Goal: Information Seeking & Learning: Learn about a topic

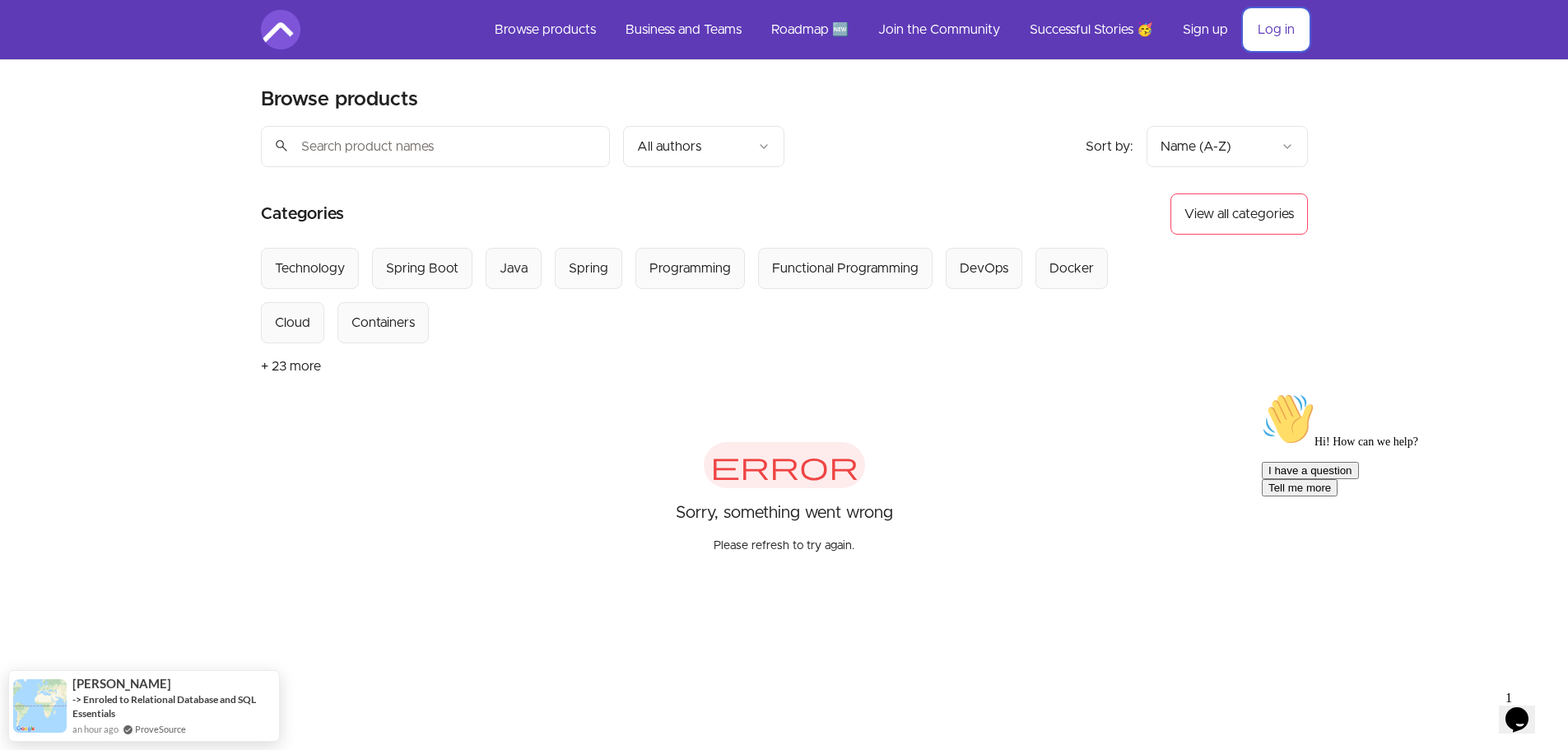
click at [1275, 31] on link "Log in" at bounding box center [1276, 29] width 63 height 39
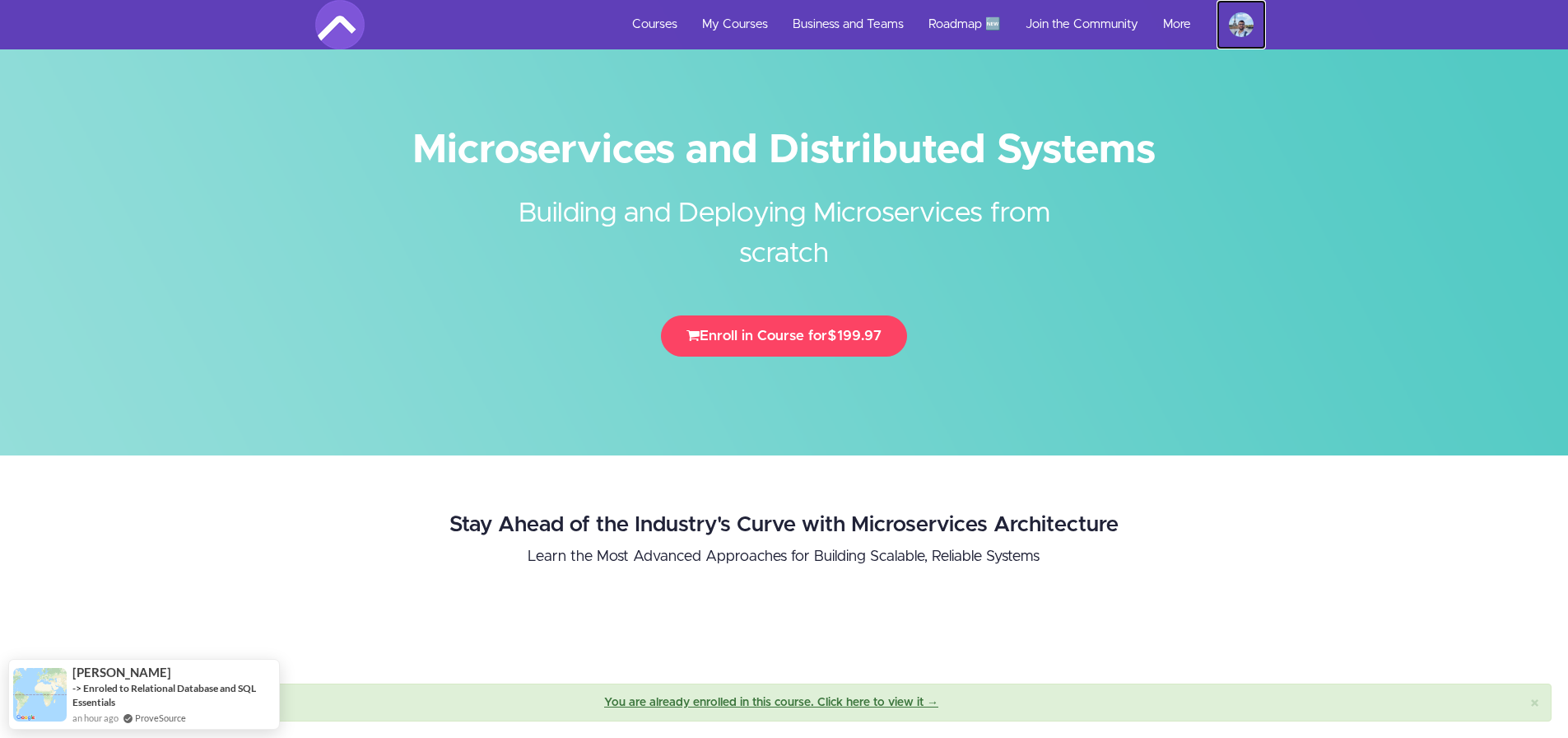
click at [1241, 26] on img at bounding box center [1241, 25] width 25 height 25
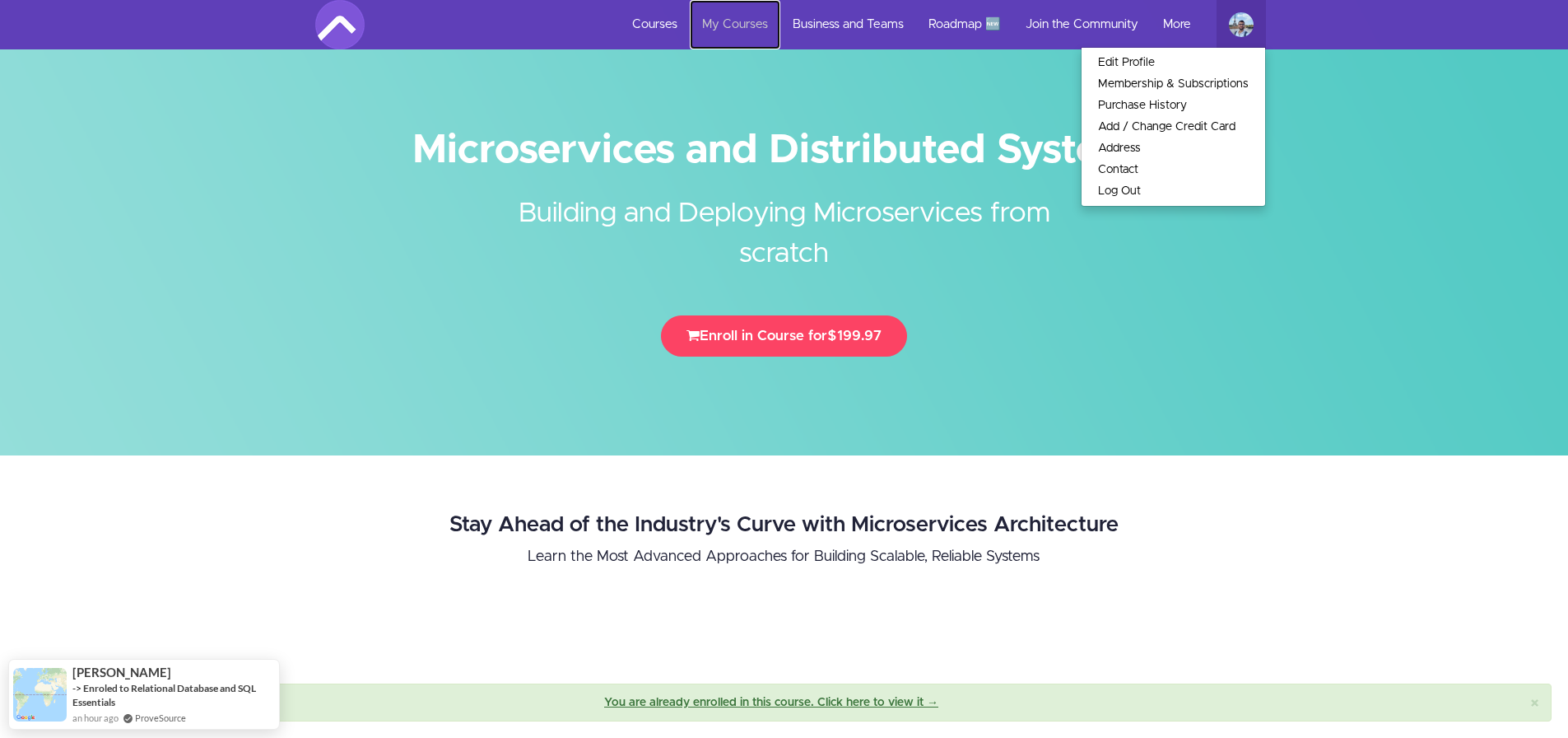
click at [737, 25] on link "My Courses" at bounding box center [734, 25] width 90 height 49
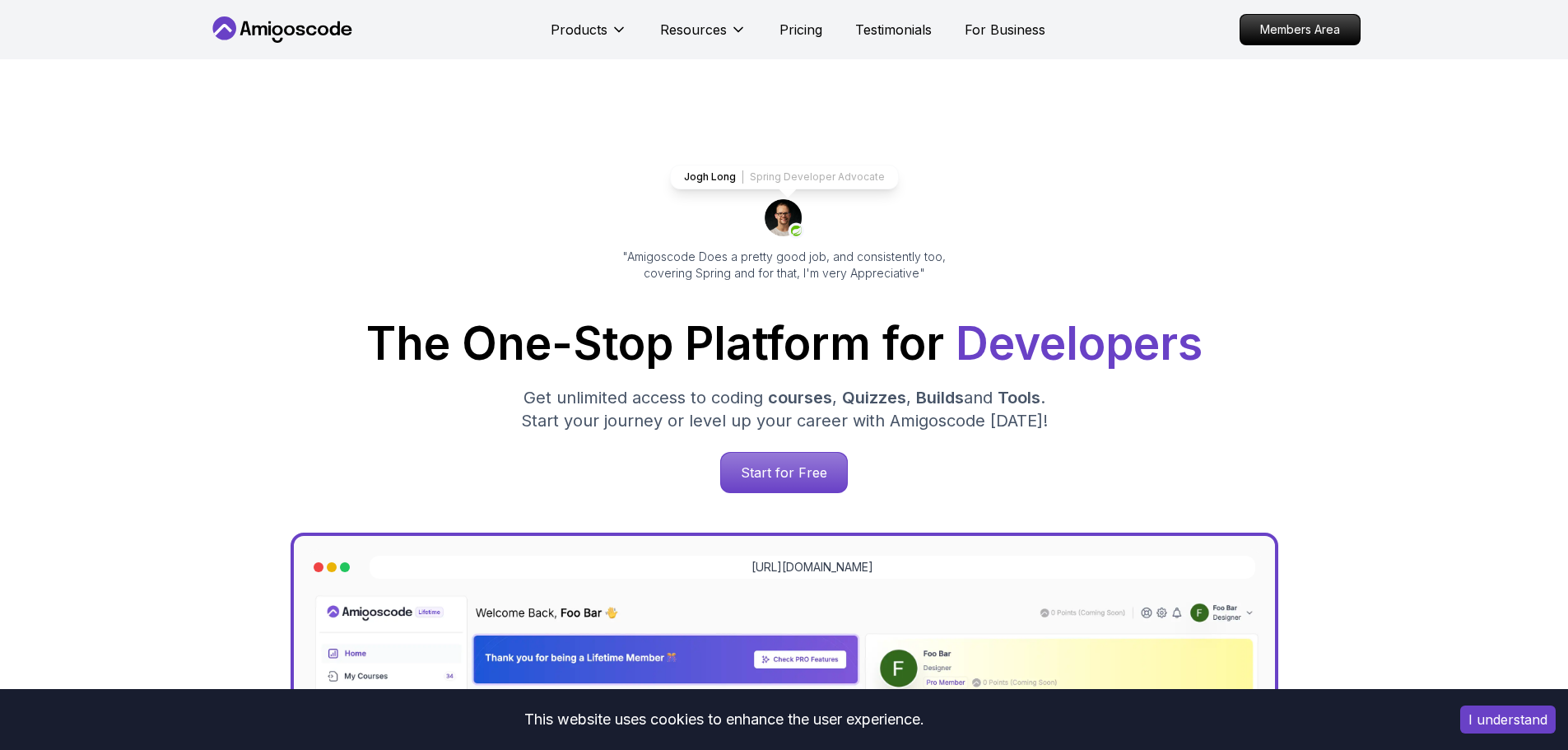
drag, startPoint x: 0, startPoint y: 0, endPoint x: 1465, endPoint y: 720, distance: 1632.4
click at [1493, 722] on button "I understand" at bounding box center [1508, 719] width 96 height 28
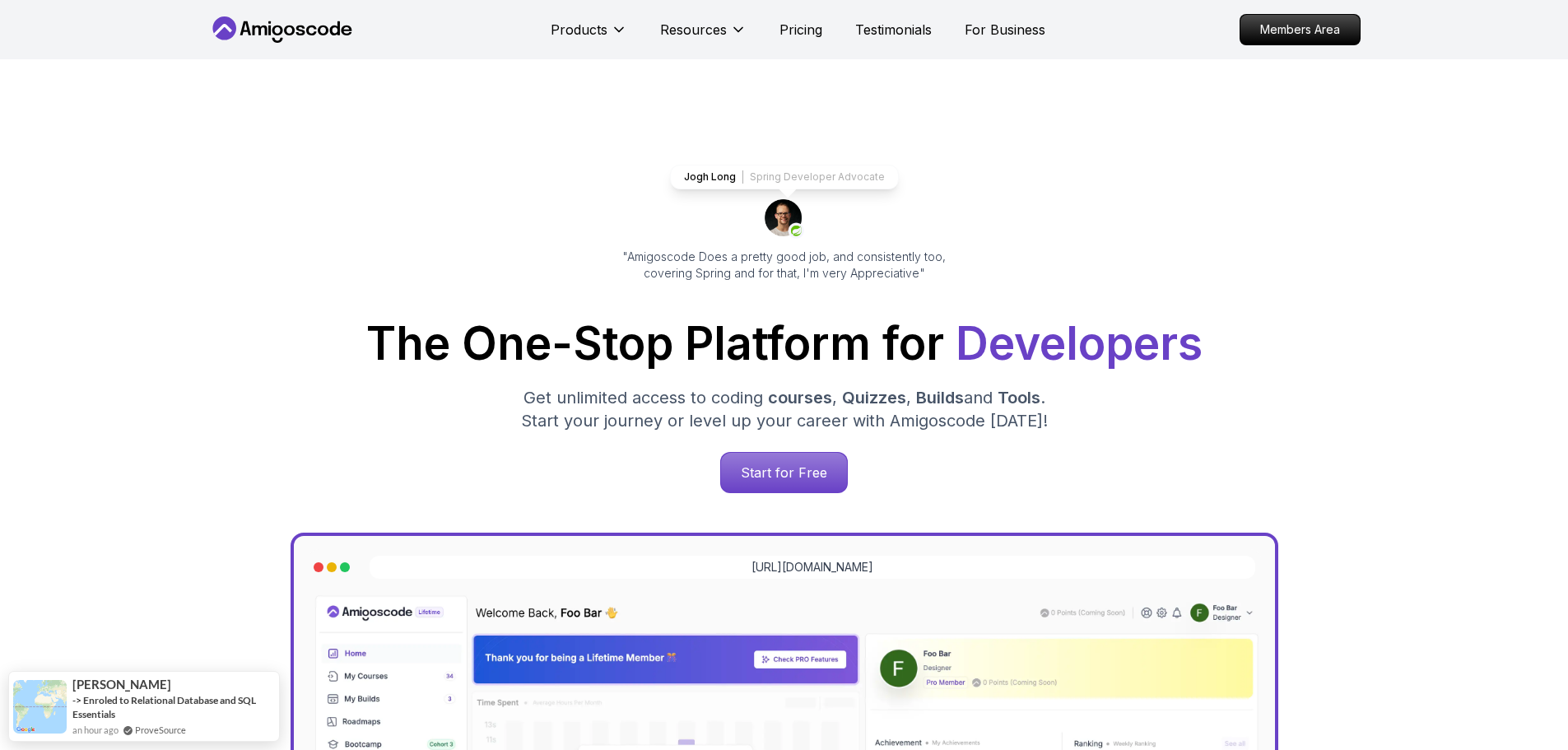
click at [1299, 34] on p "Members Area" at bounding box center [1300, 29] width 119 height 29
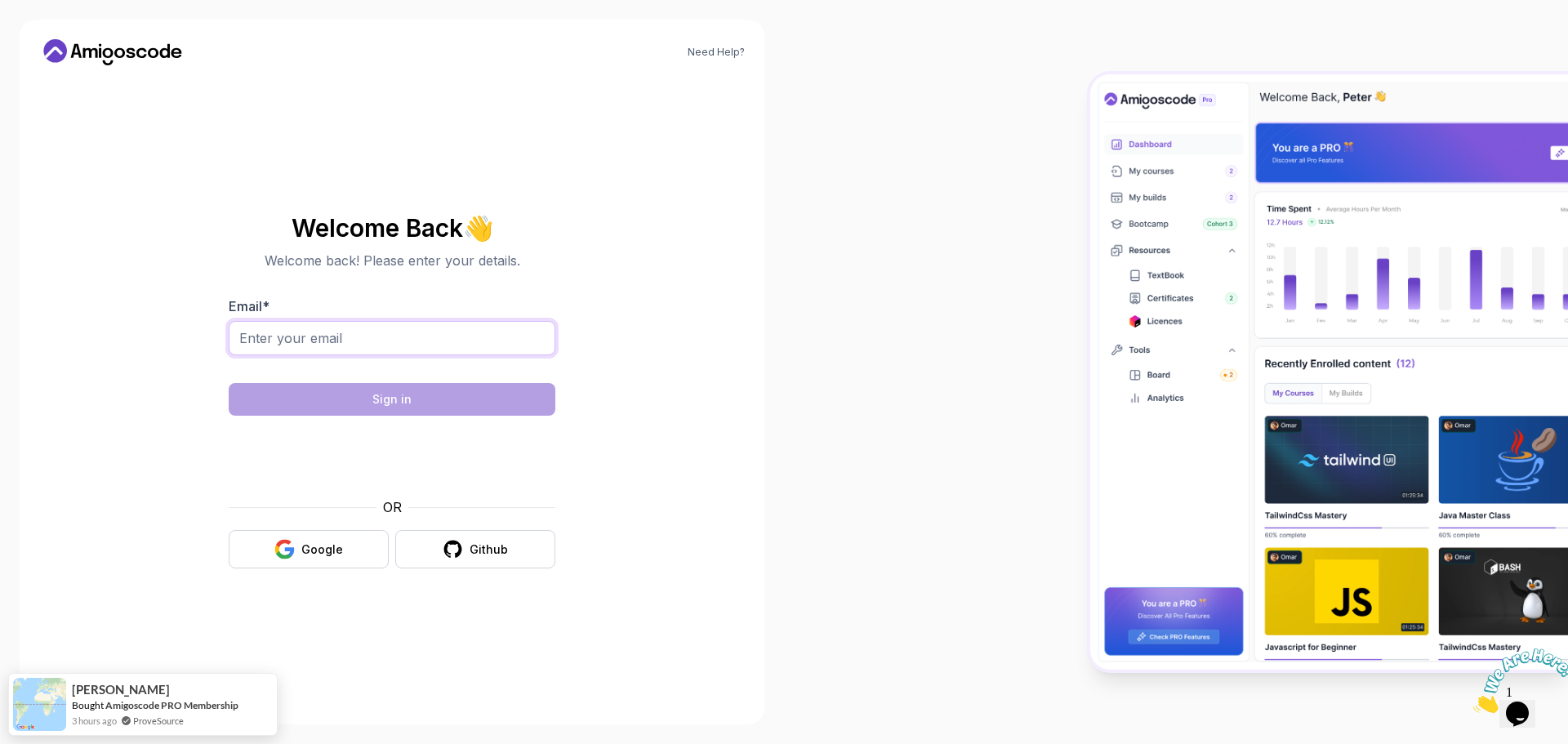
click at [471, 337] on input "Email *" at bounding box center [392, 339] width 327 height 34
type input "javidetena97@gmail.com"
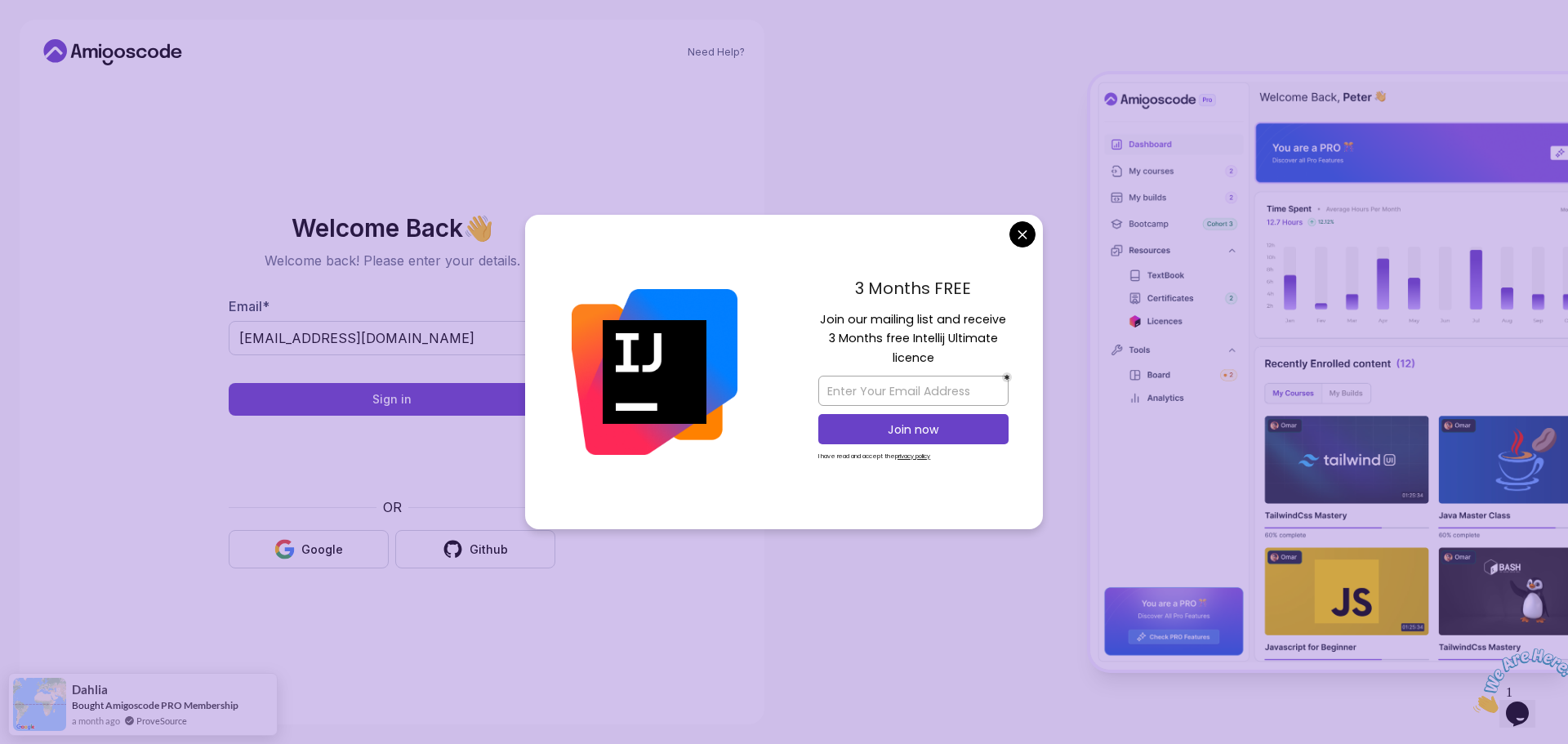
click at [1017, 236] on body "Need Help? Welcome Back 👋 Welcome back! Please enter your details. Email * javi…" at bounding box center [784, 372] width 1568 height 744
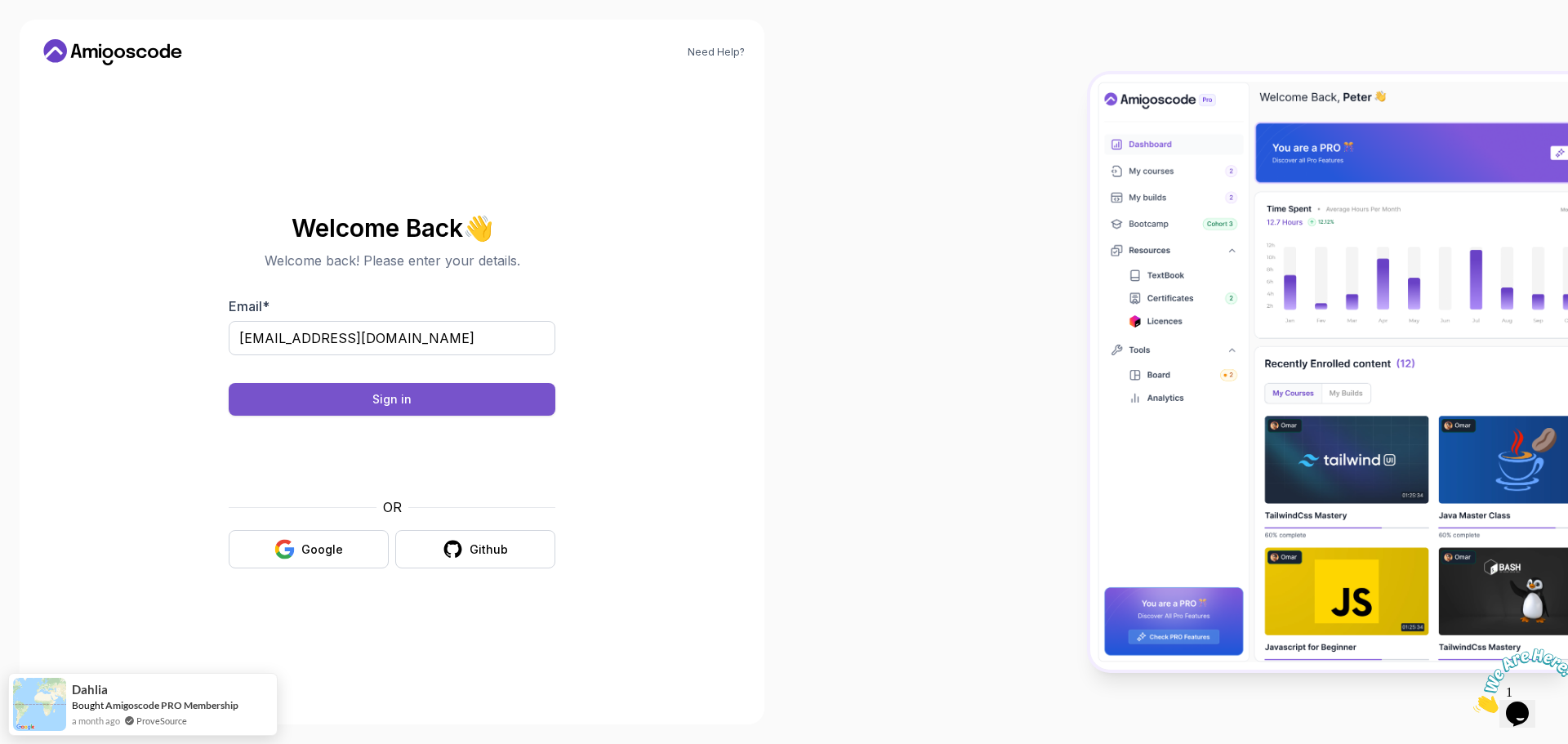
click at [460, 402] on button "Sign in" at bounding box center [392, 399] width 327 height 33
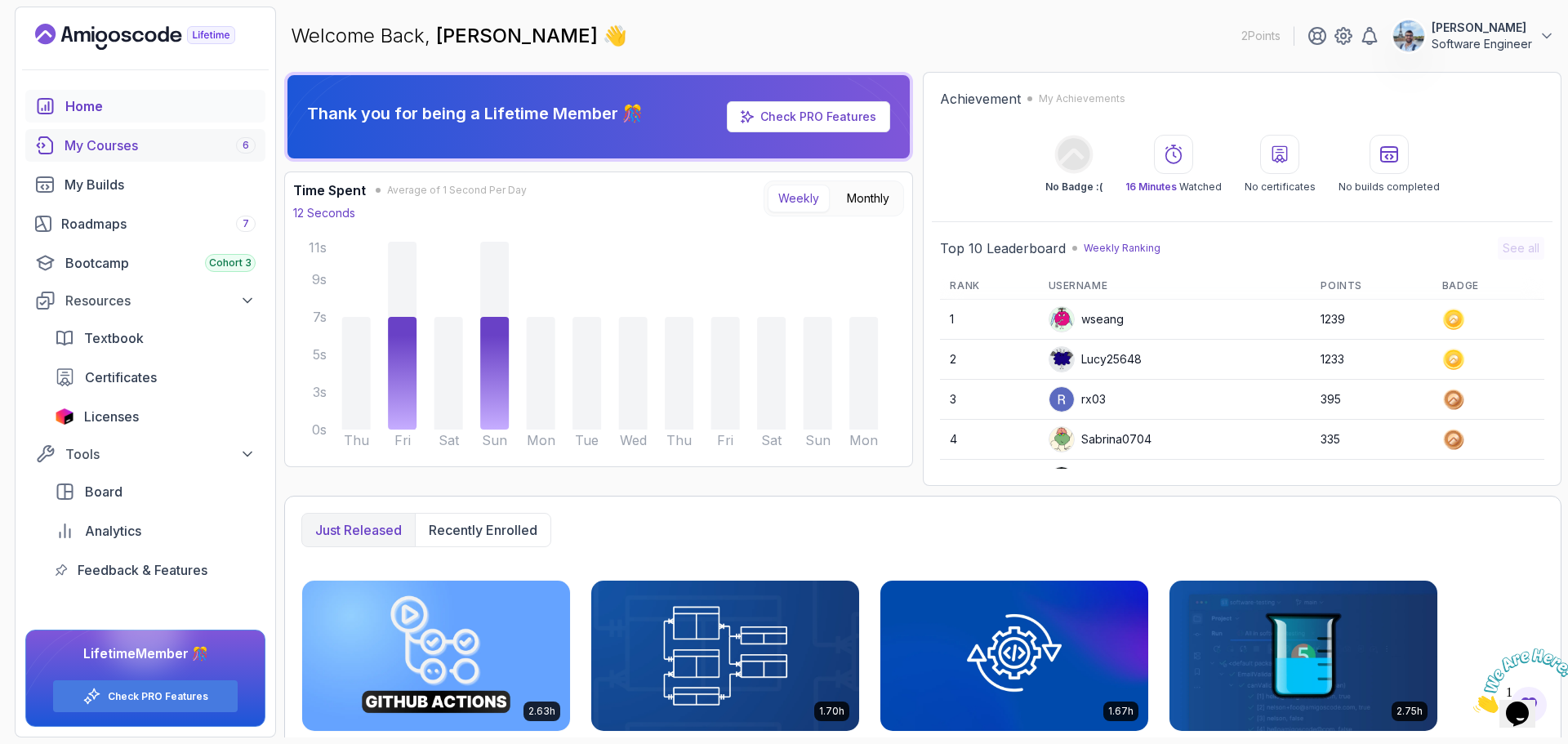
click at [138, 151] on div "My Courses 6" at bounding box center [159, 146] width 191 height 20
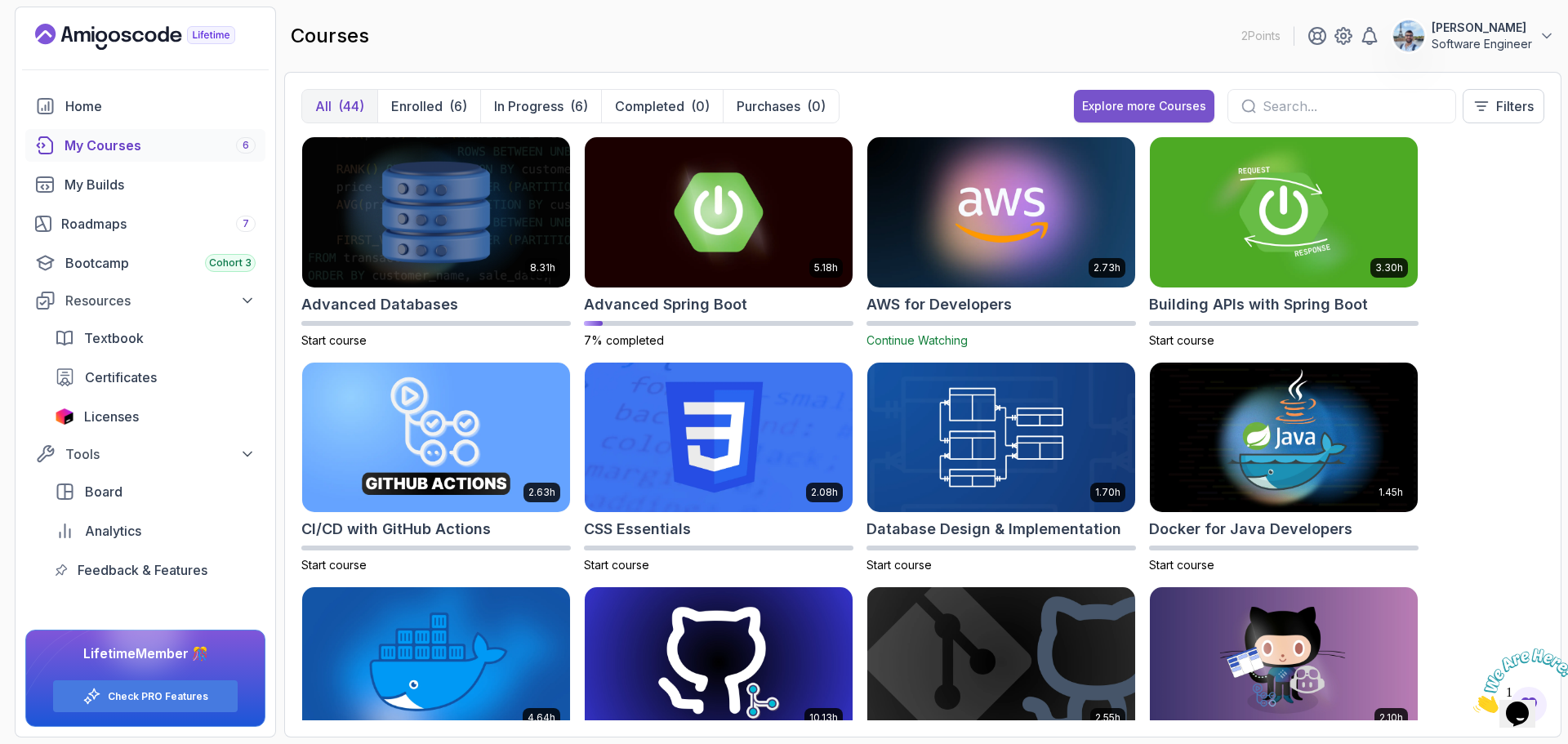
click at [1135, 105] on div "Explore more Courses" at bounding box center [1144, 106] width 124 height 16
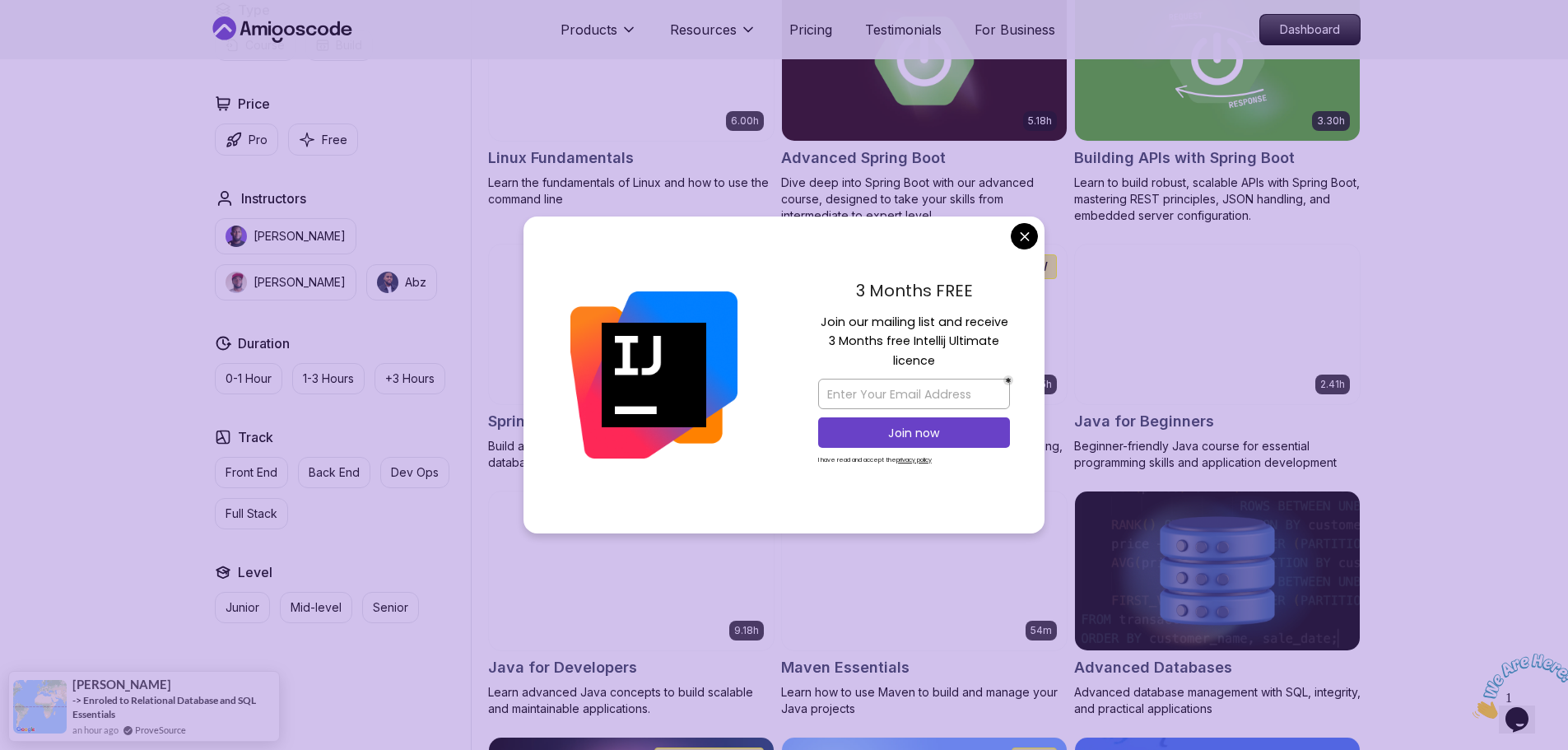
scroll to position [577, 0]
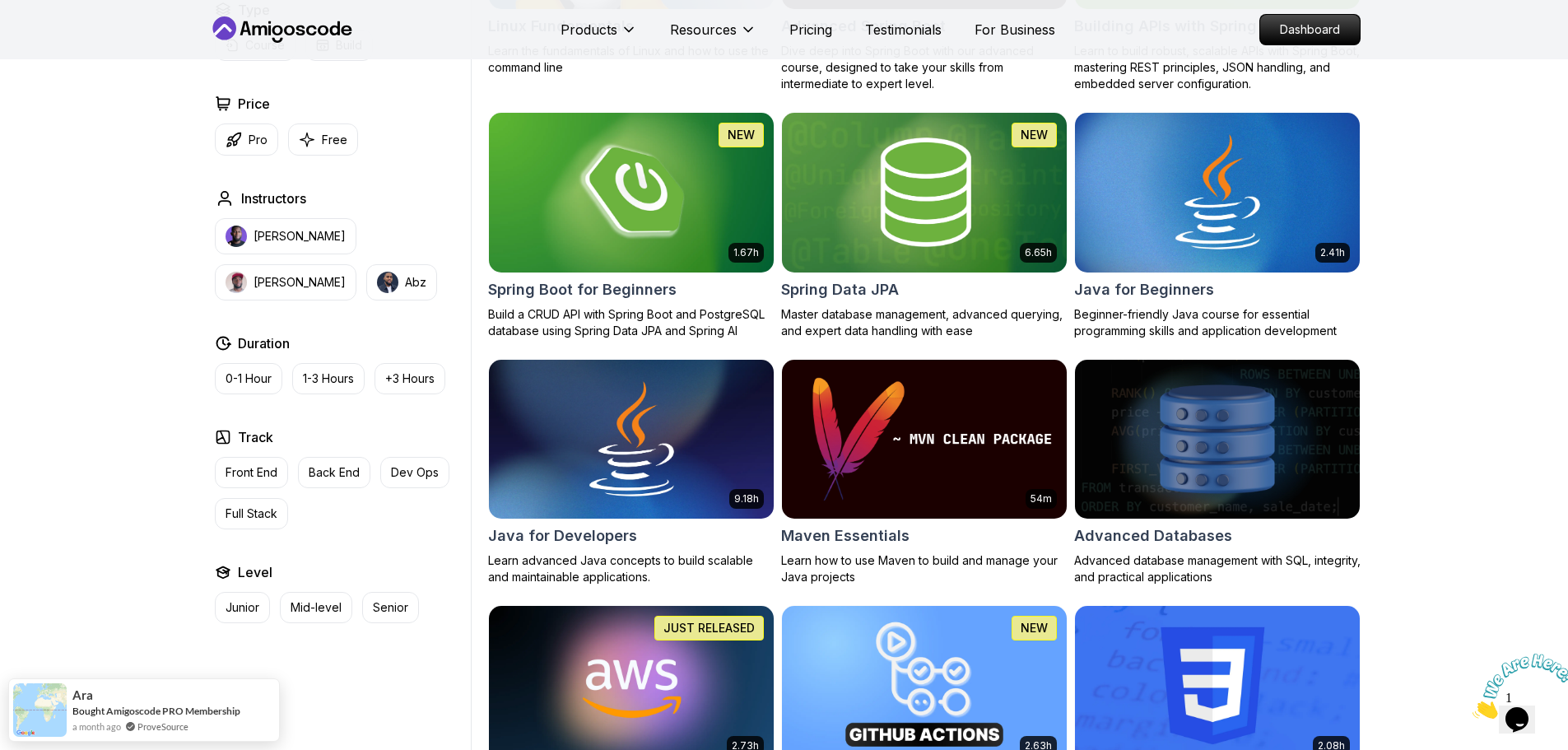
scroll to position [688, 0]
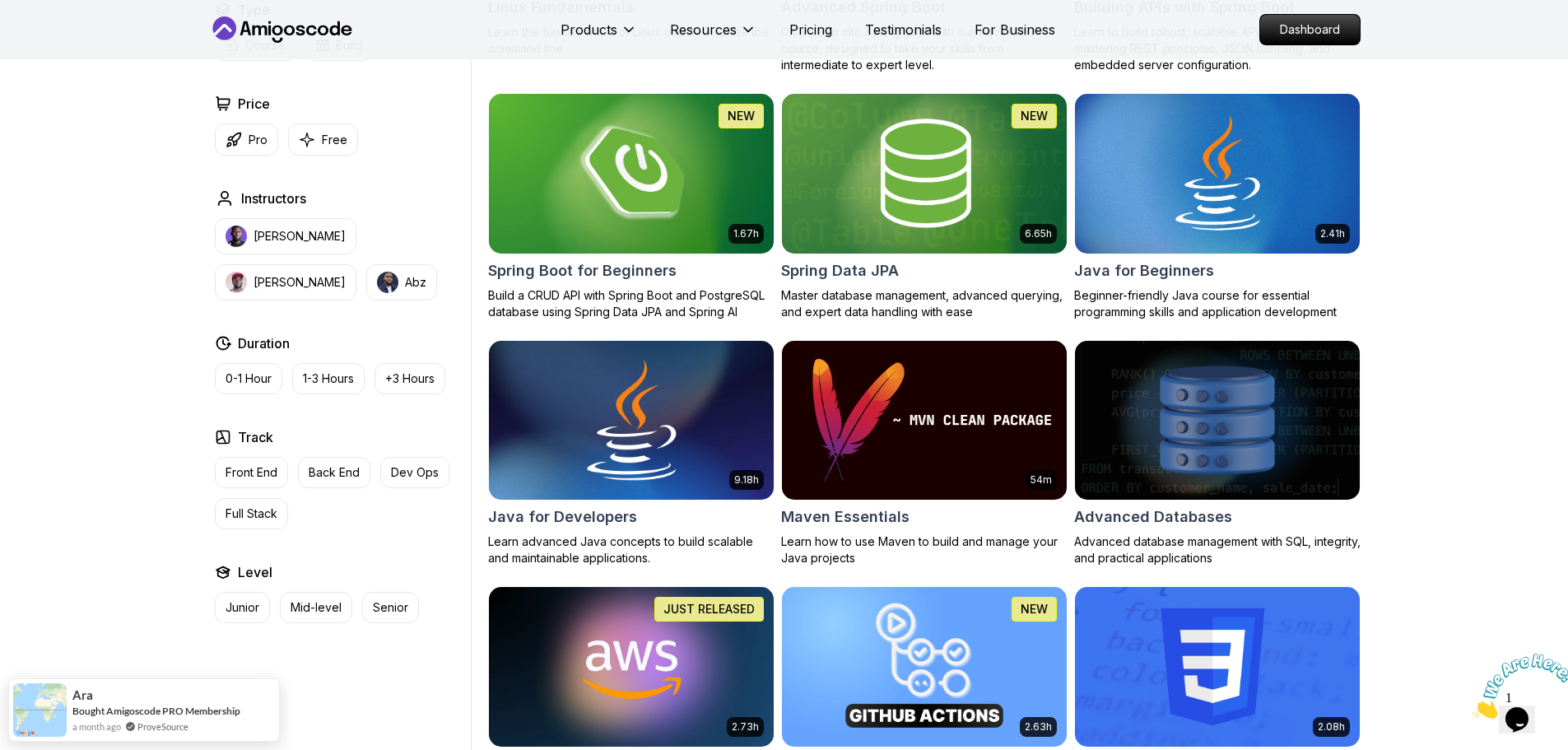
click at [612, 393] on img at bounding box center [631, 420] width 299 height 167
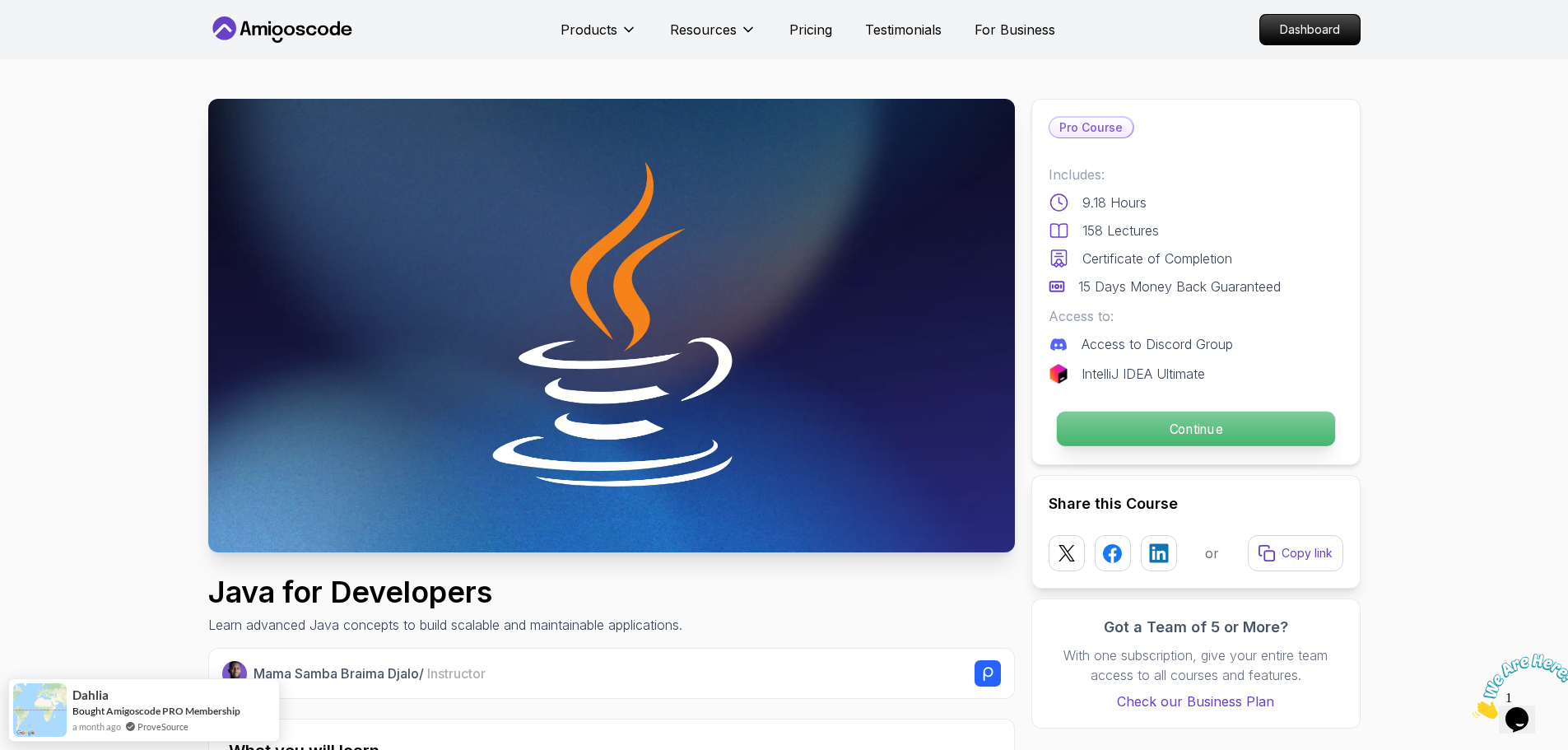
click at [1220, 428] on p "Continue" at bounding box center [1195, 429] width 278 height 35
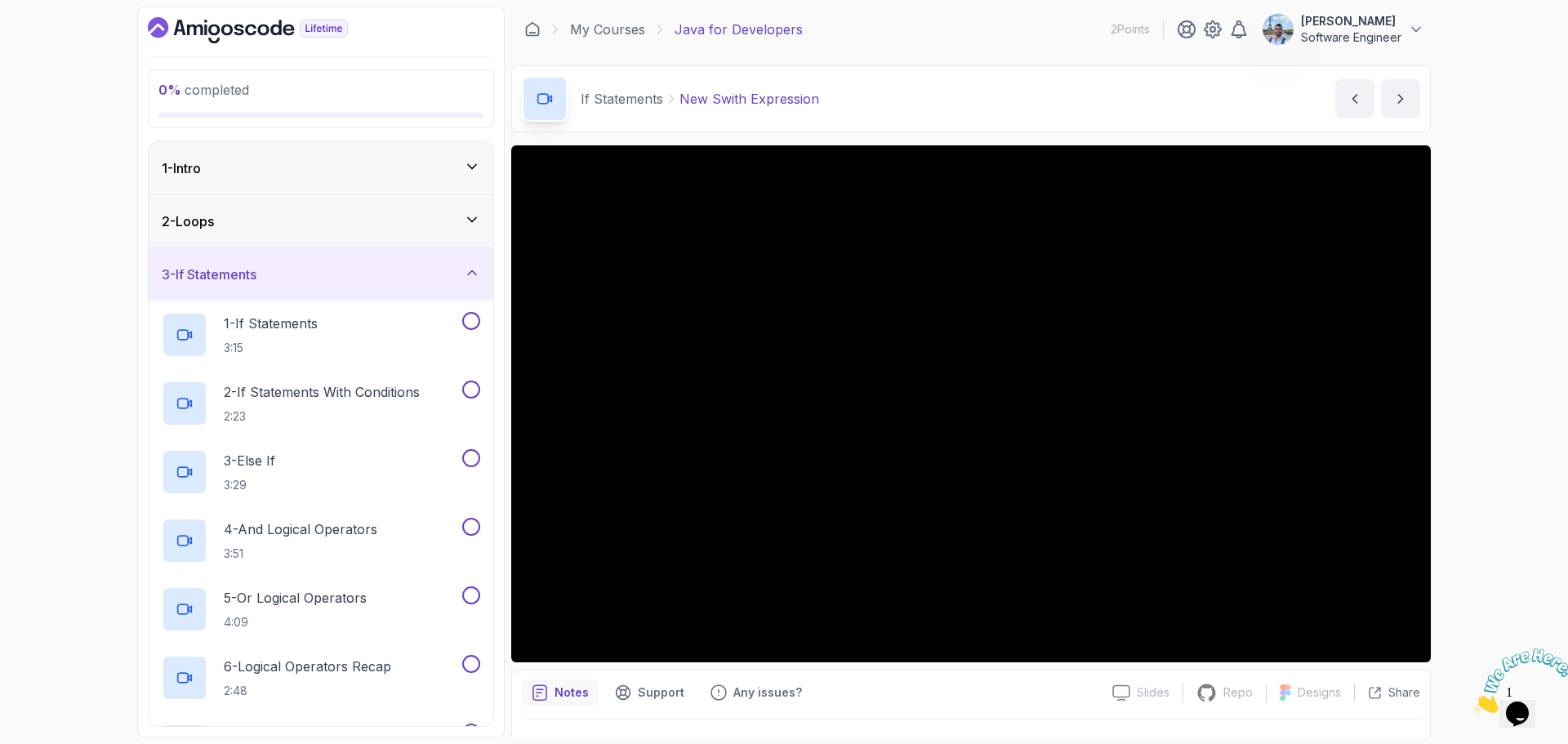
click at [471, 272] on icon at bounding box center [471, 273] width 8 height 5
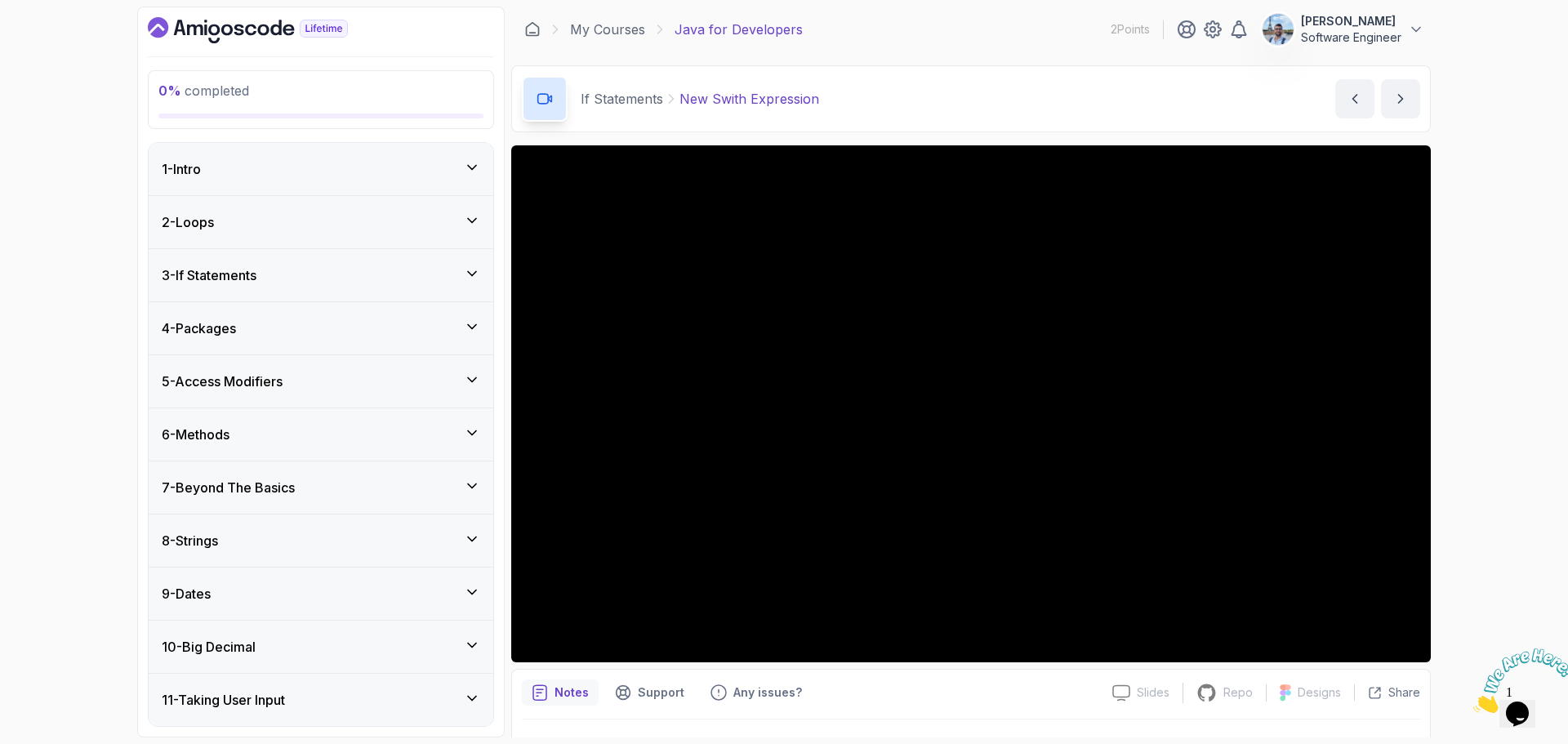
click at [390, 159] on div "1 - Intro" at bounding box center [321, 169] width 318 height 20
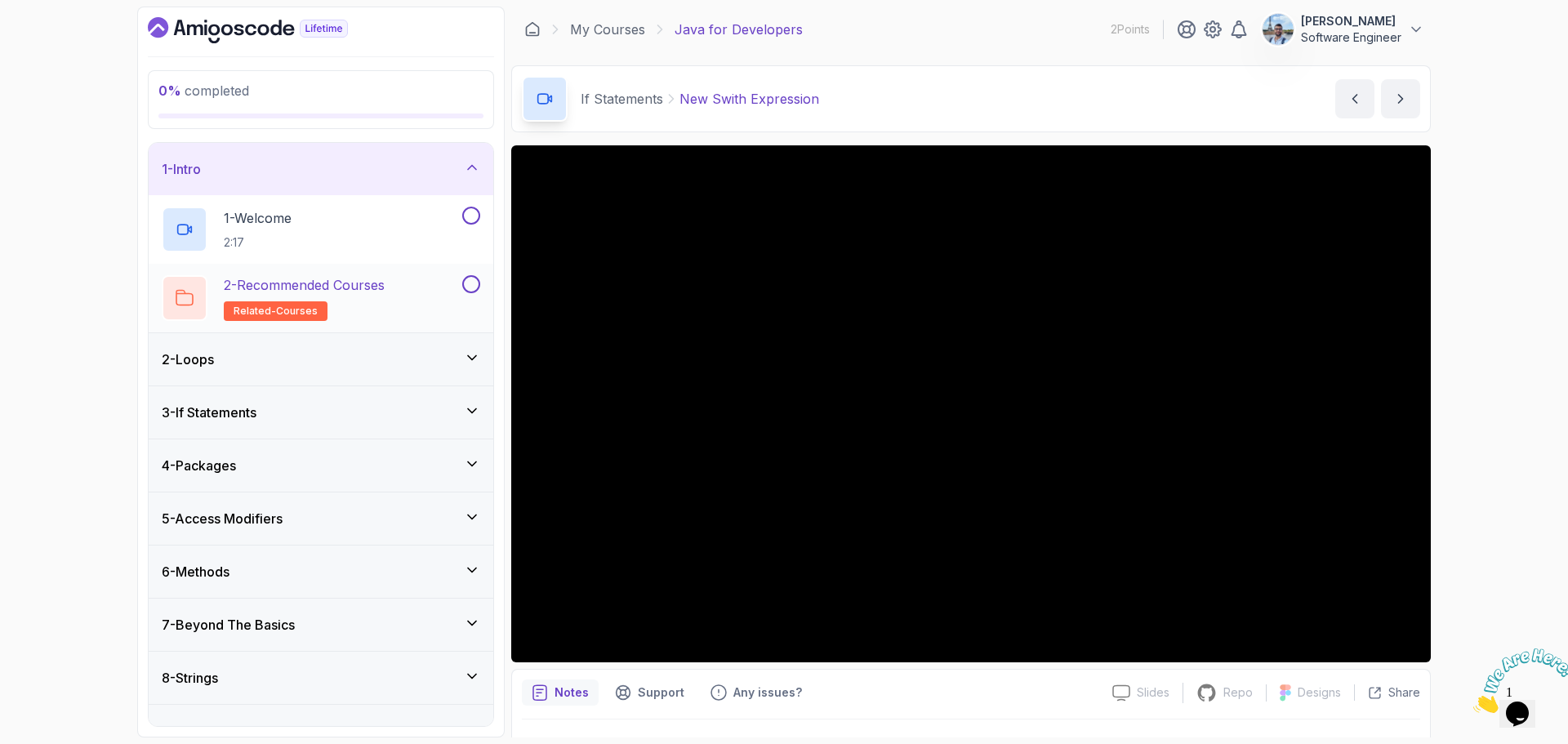
click at [380, 281] on p "2 - Recommended Courses" at bounding box center [304, 285] width 161 height 20
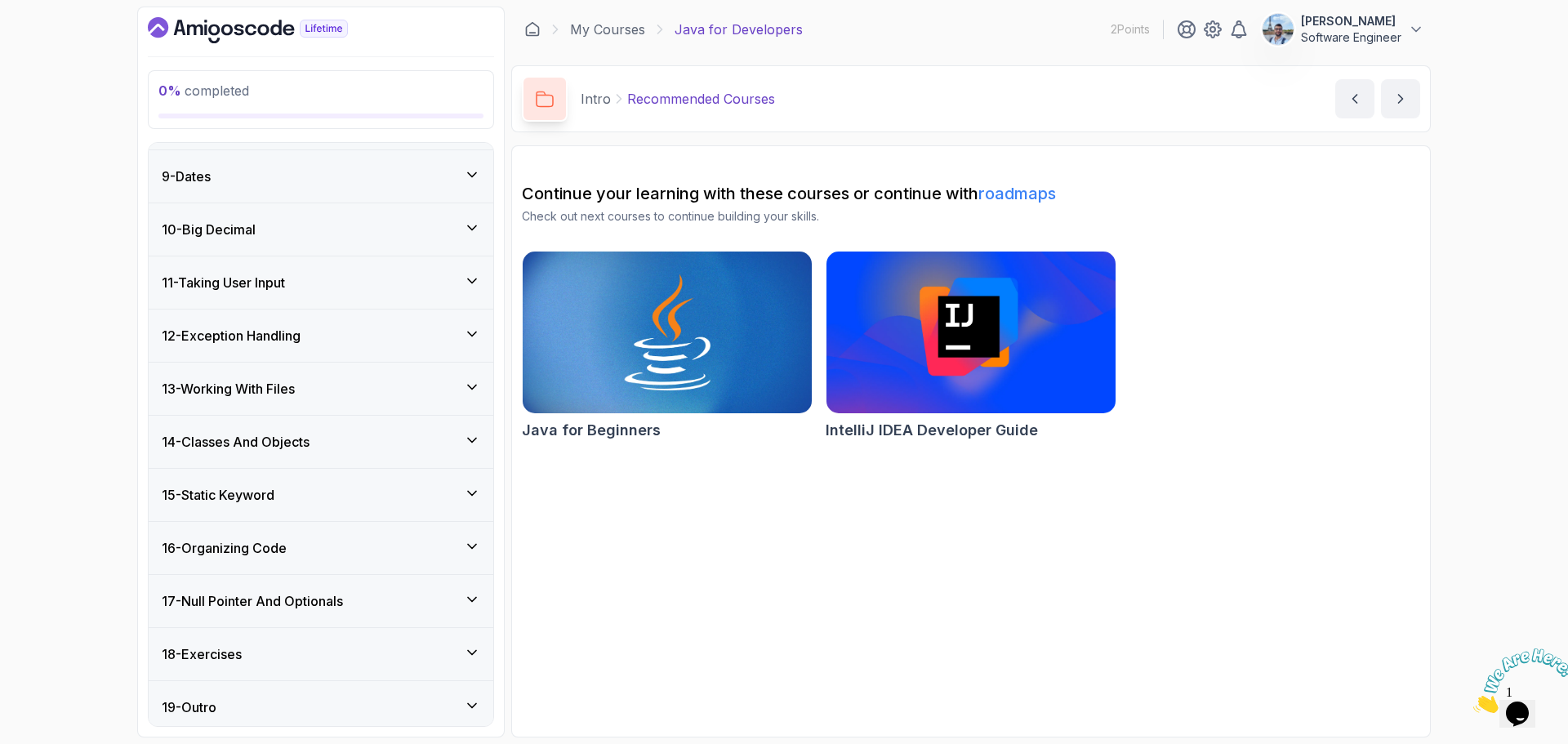
scroll to position [562, 0]
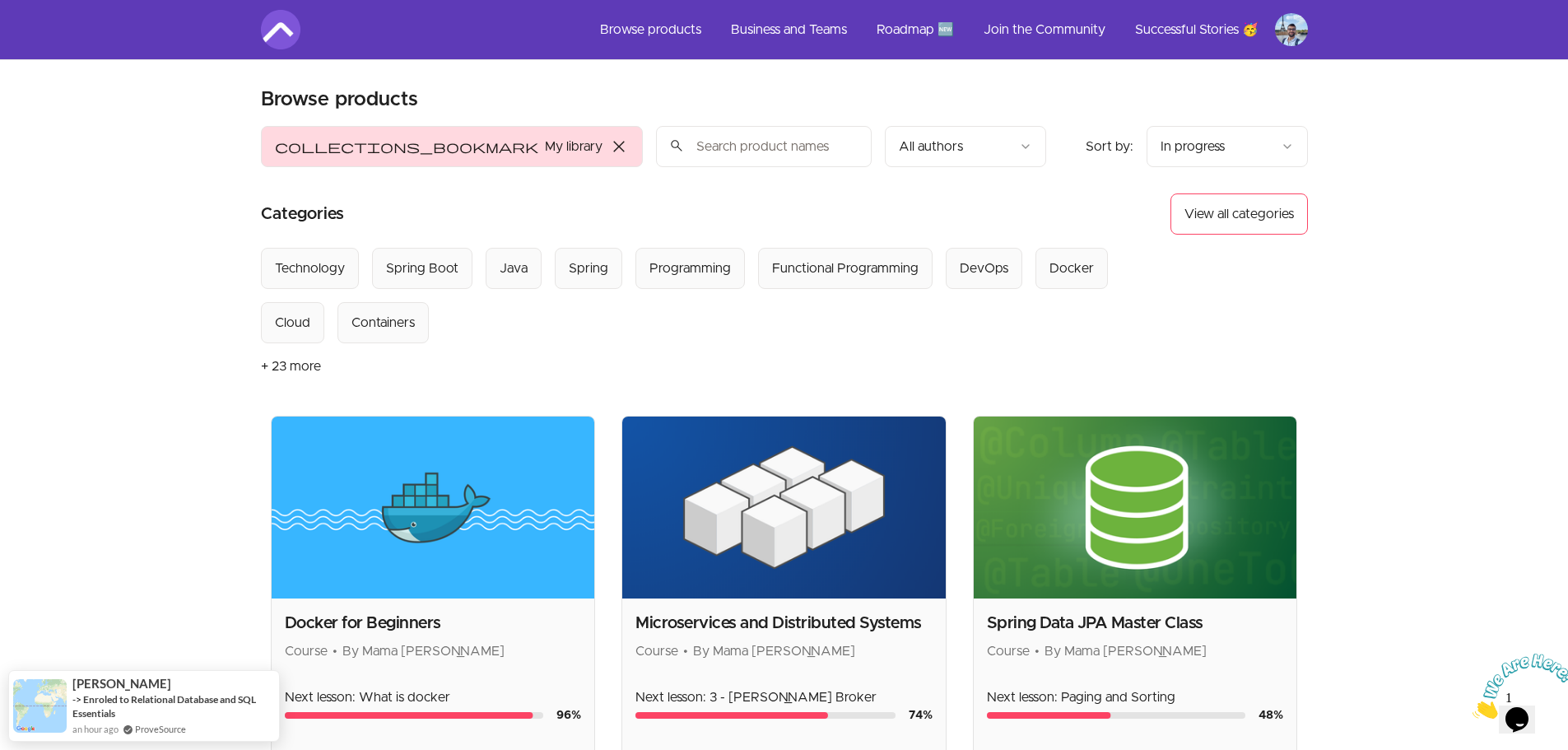
click at [609, 148] on span "close" at bounding box center [619, 147] width 20 height 20
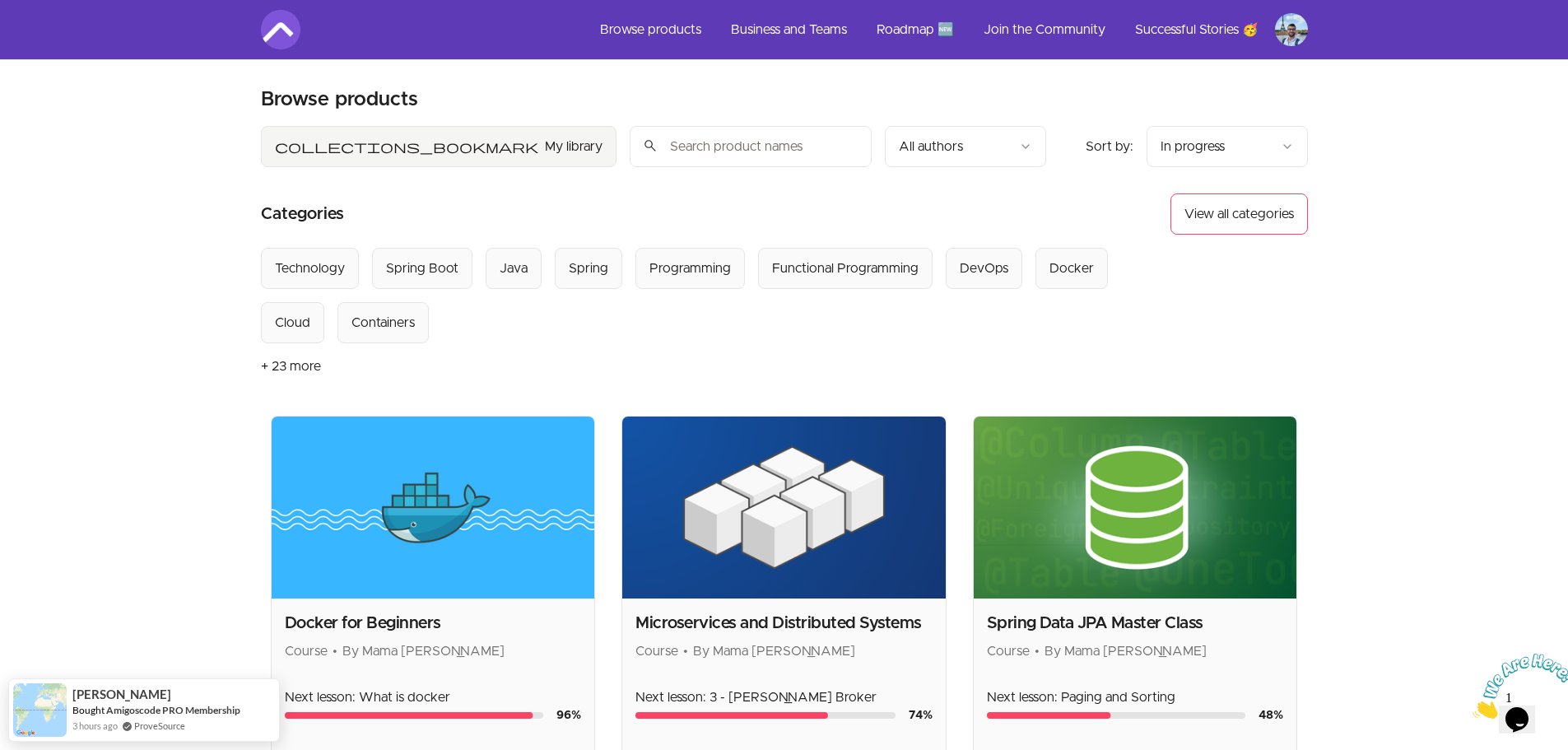
click at [317, 150] on button "collections_bookmark My library" at bounding box center [439, 146] width 356 height 41
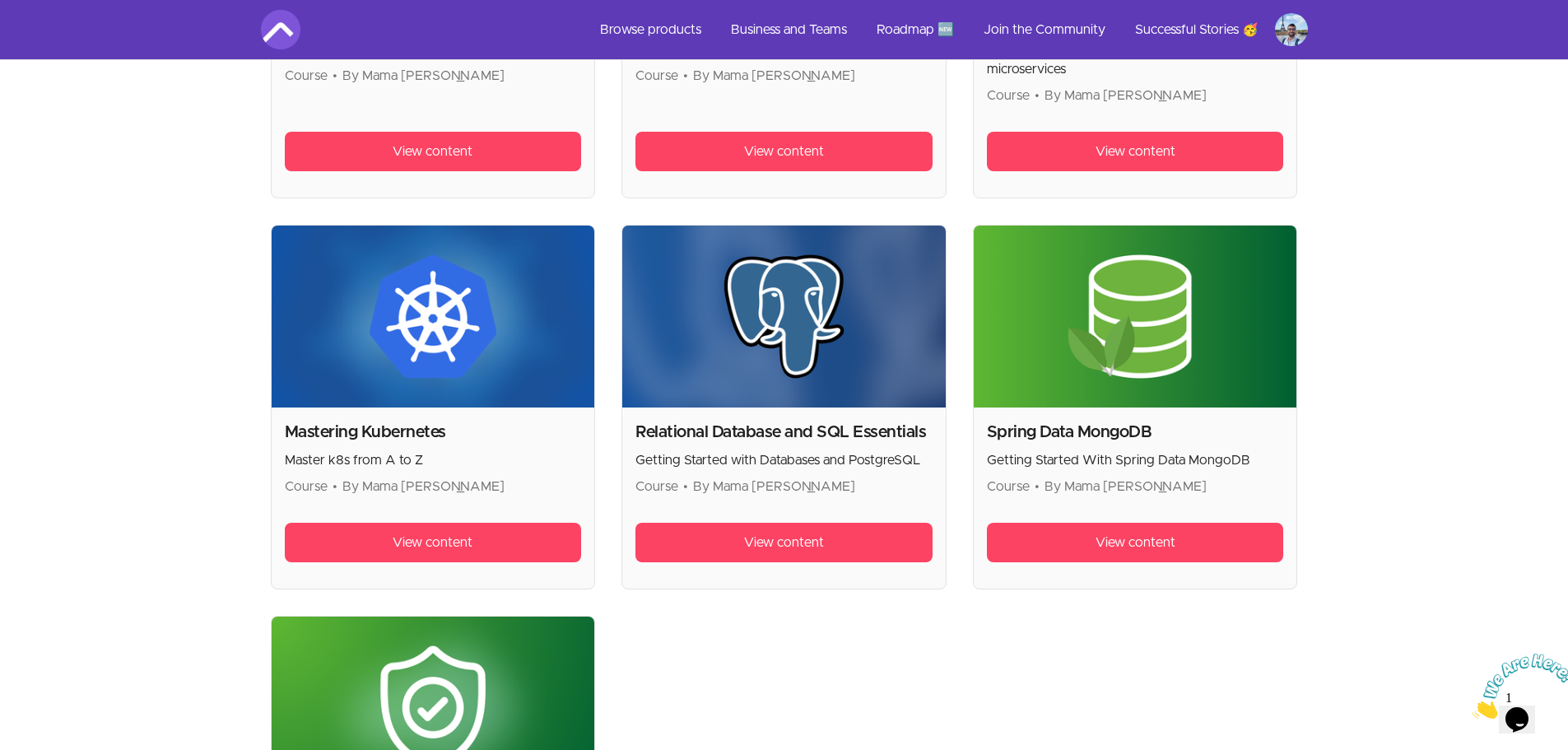
scroll to position [2749, 0]
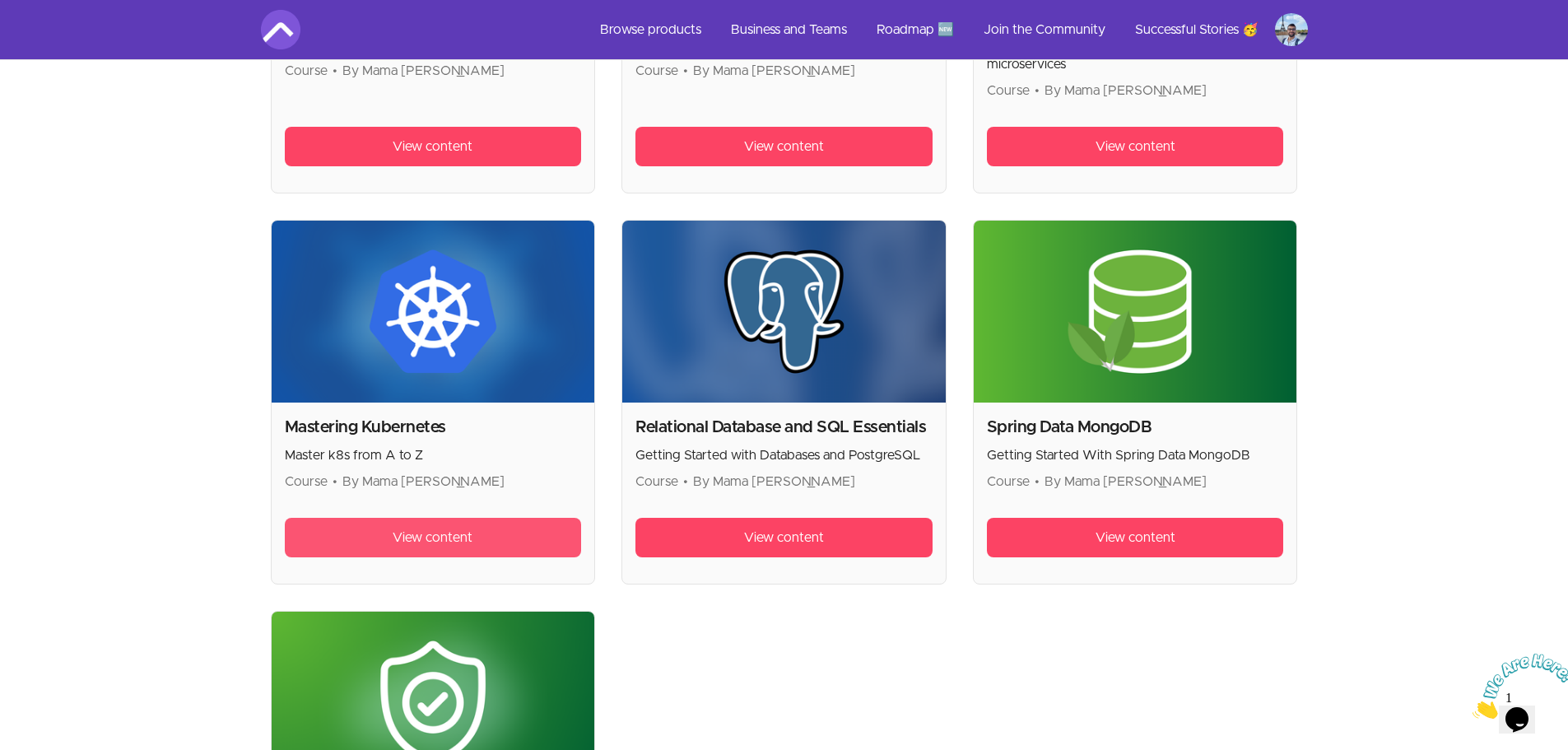
click at [462, 549] on link "View content" at bounding box center [433, 537] width 297 height 39
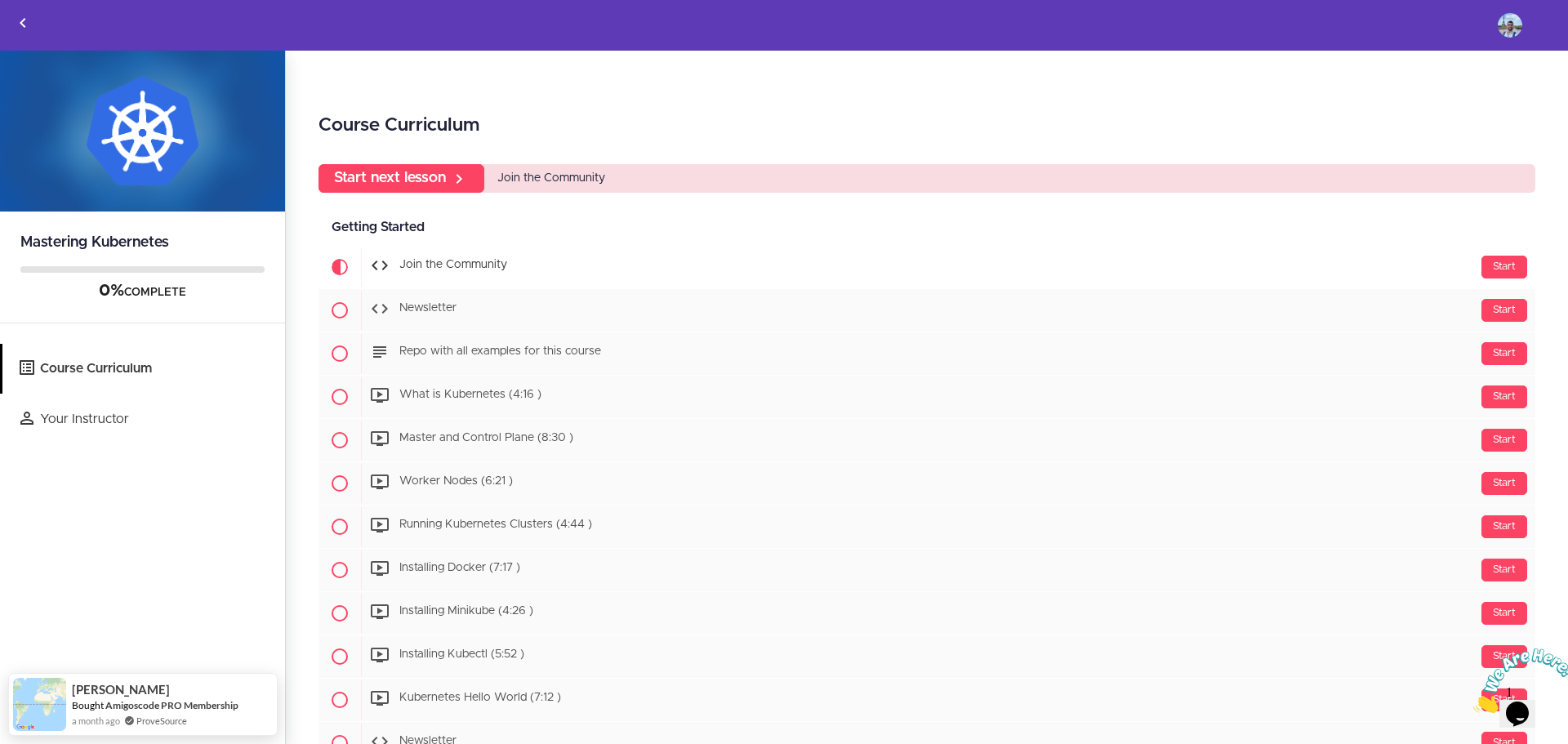
click at [1473, 701] on icon "Close" at bounding box center [1473, 708] width 0 height 14
click at [24, 23] on icon "Back to courses" at bounding box center [23, 23] width 20 height 20
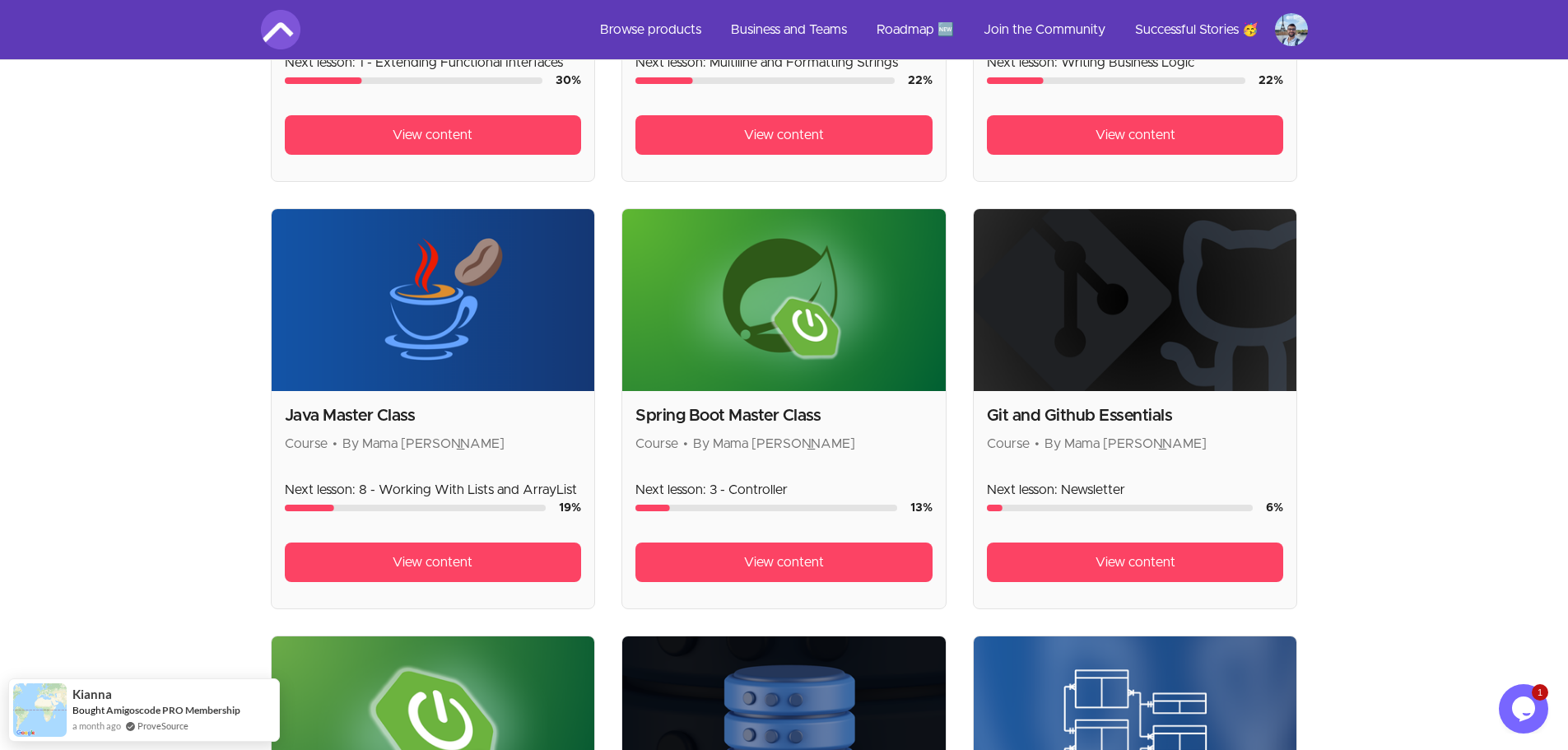
scroll to position [1152, 0]
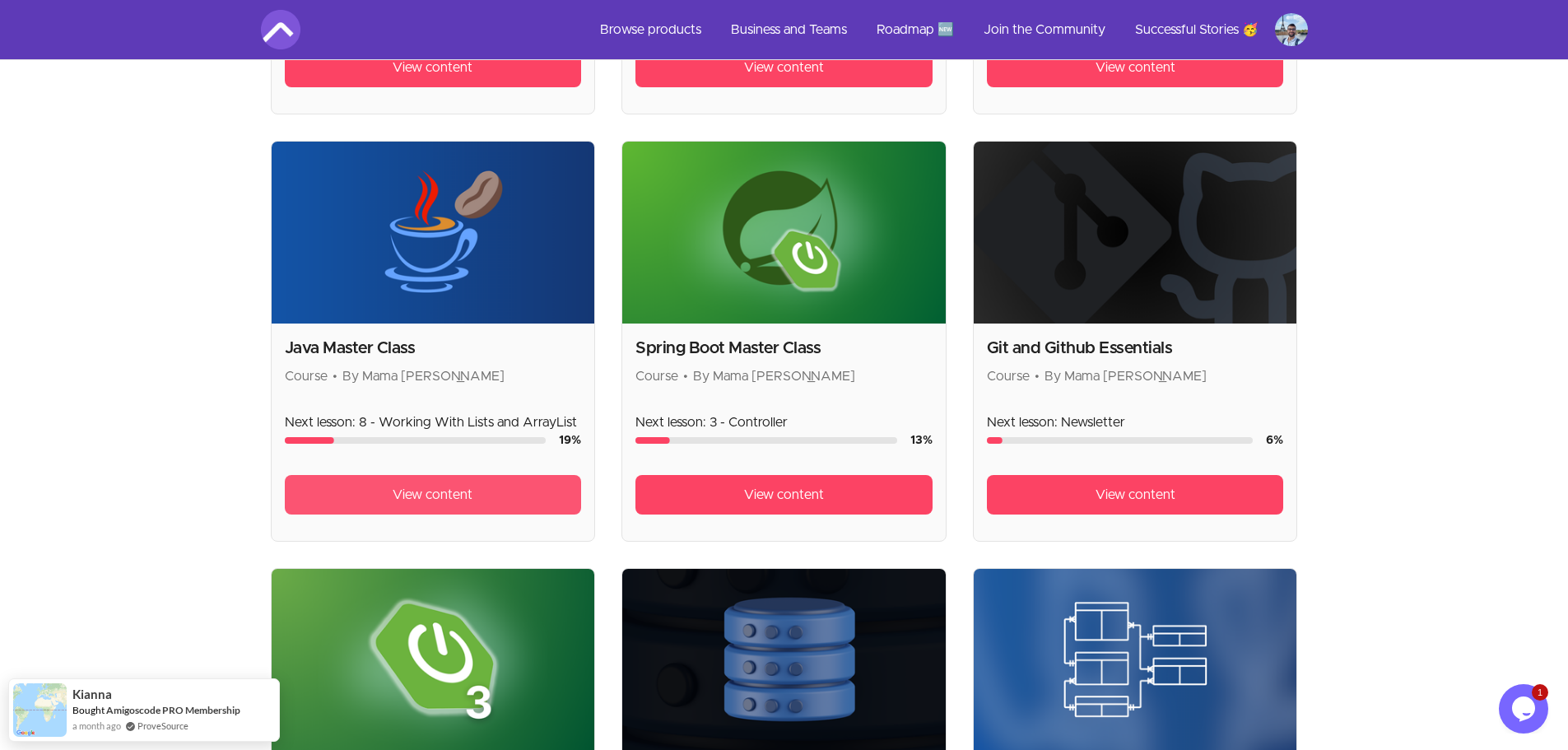
click at [461, 491] on span "View content" at bounding box center [432, 495] width 80 height 20
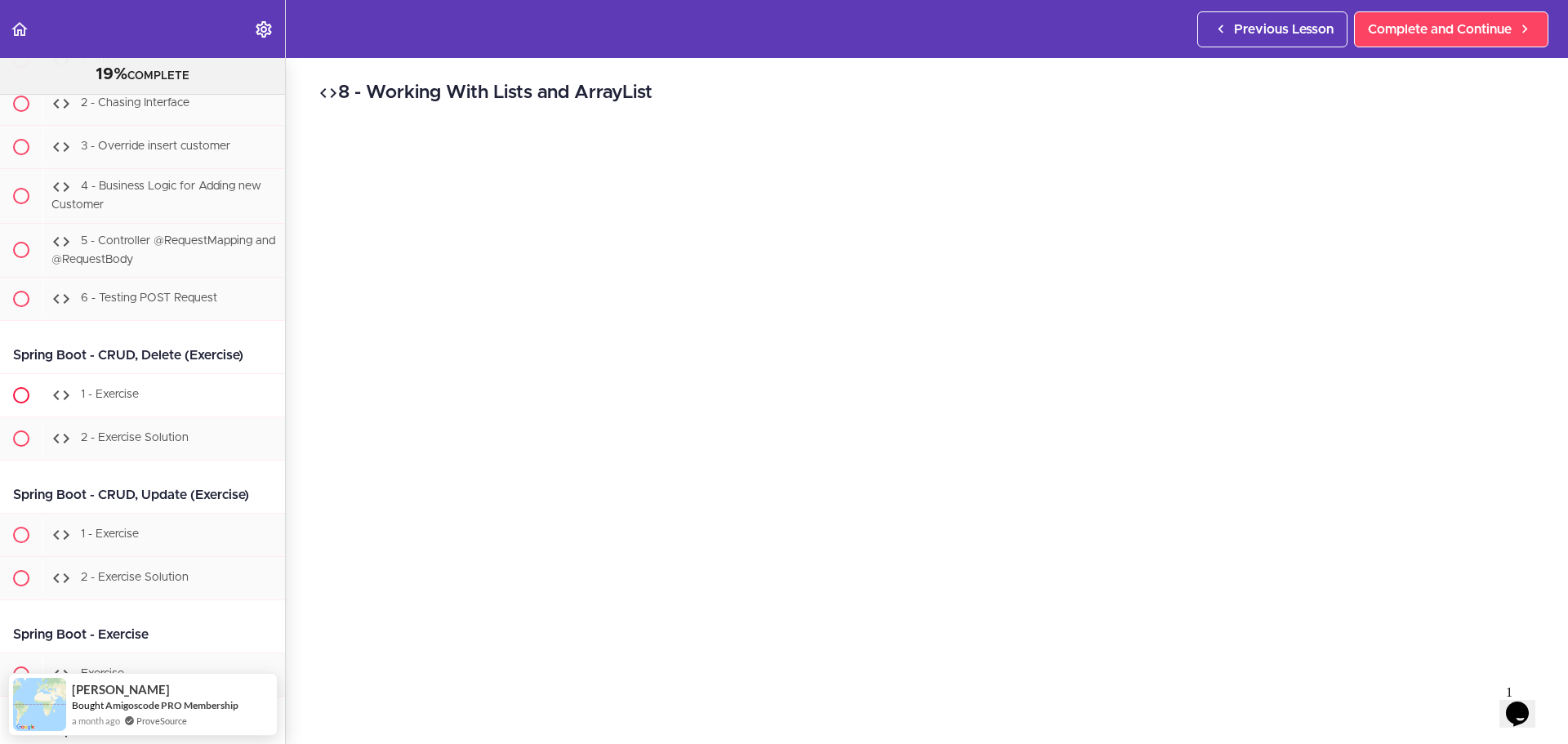
scroll to position [18825, 0]
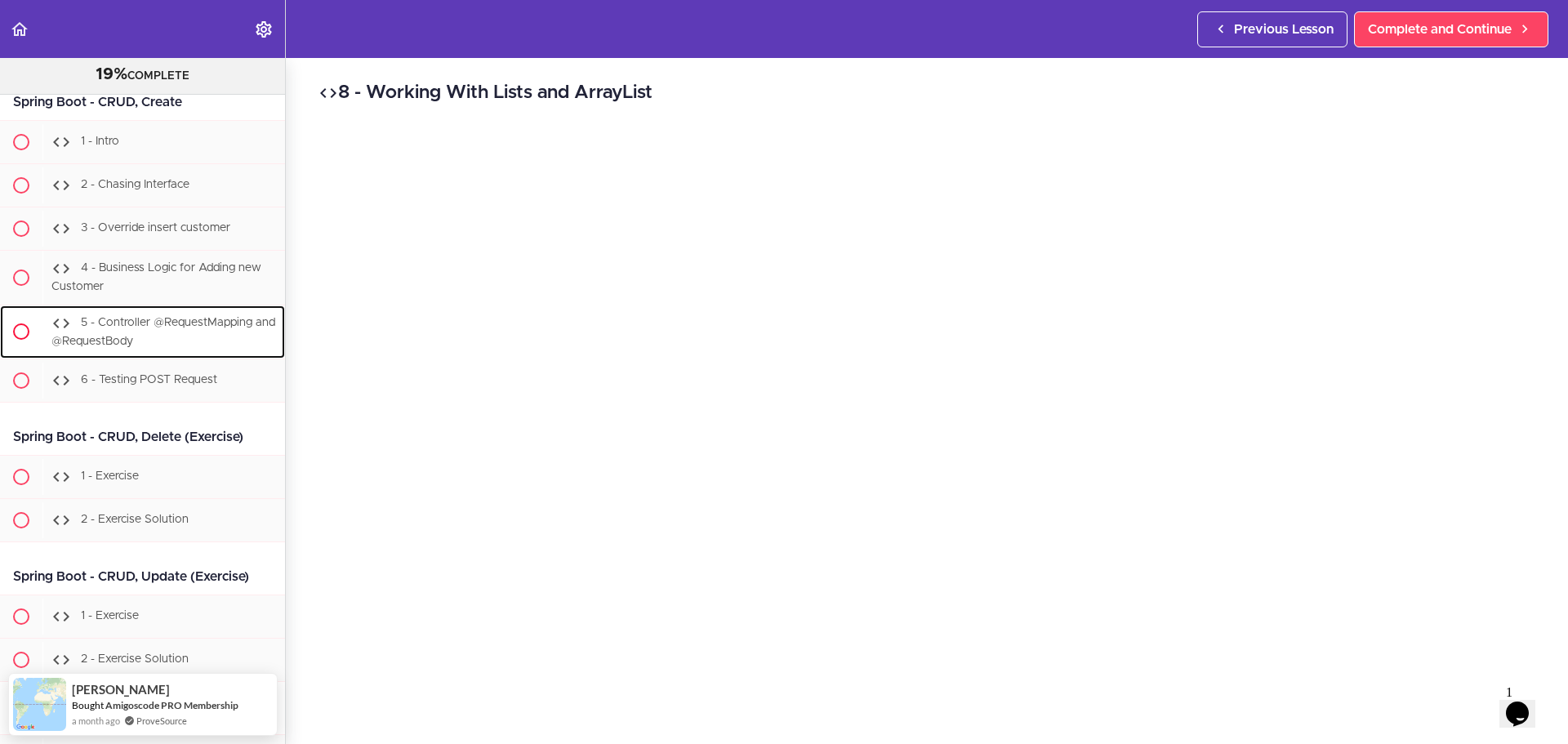
click at [200, 359] on div "5 - Controller @RequestMapping and @RequestBody" at bounding box center [164, 333] width 242 height 54
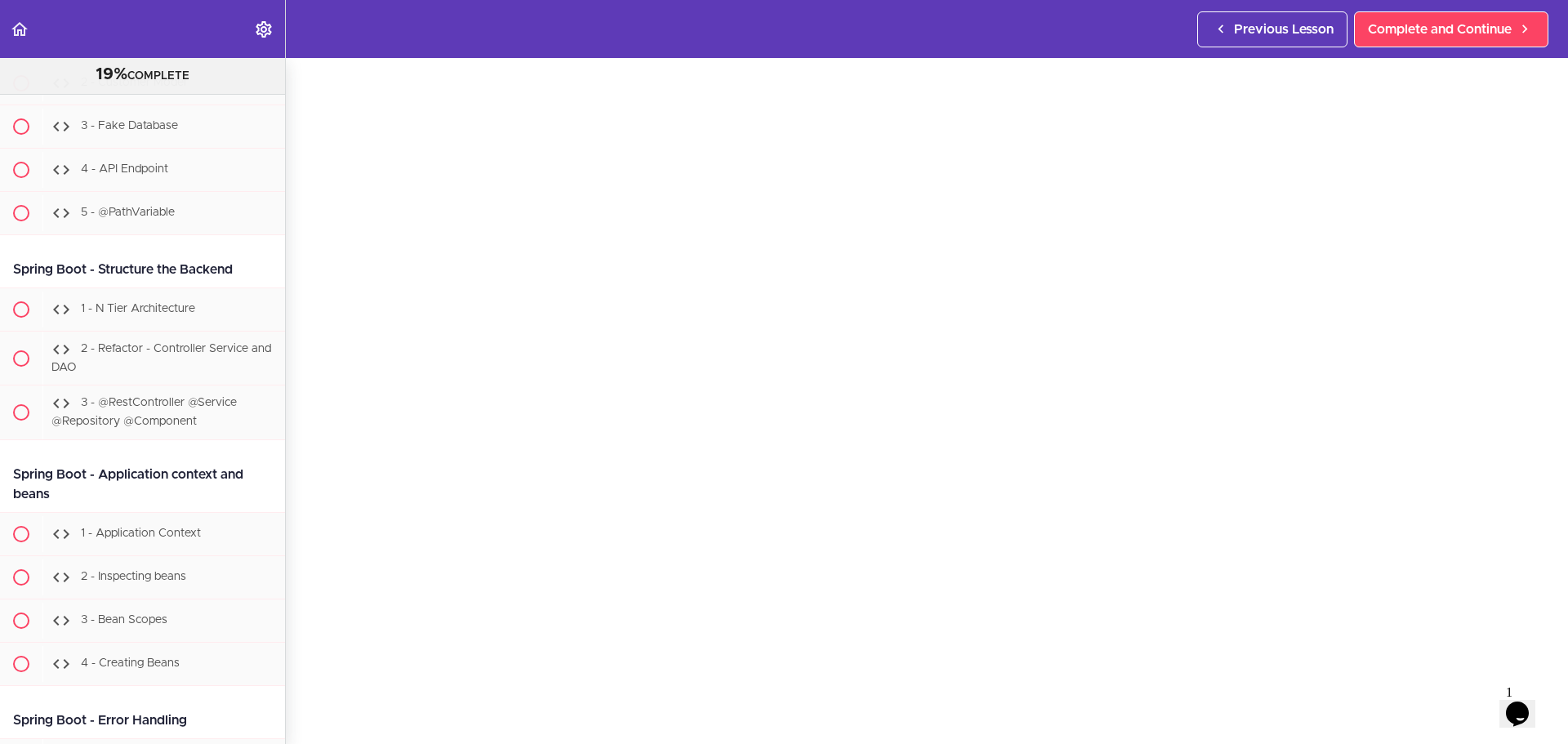
scroll to position [16867, 0]
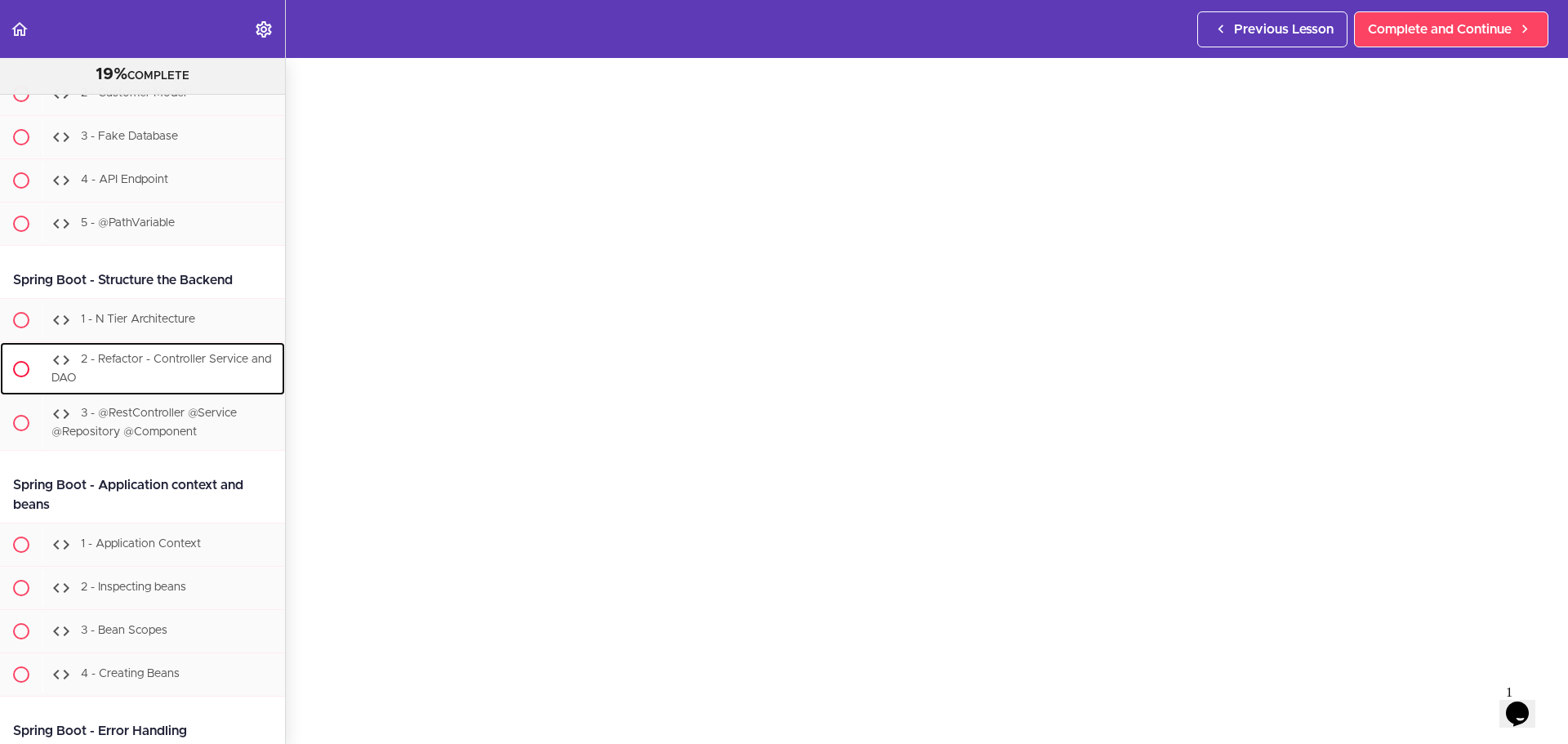
click at [189, 396] on div "2 - Refactor - Controller Service and DAO" at bounding box center [164, 369] width 242 height 54
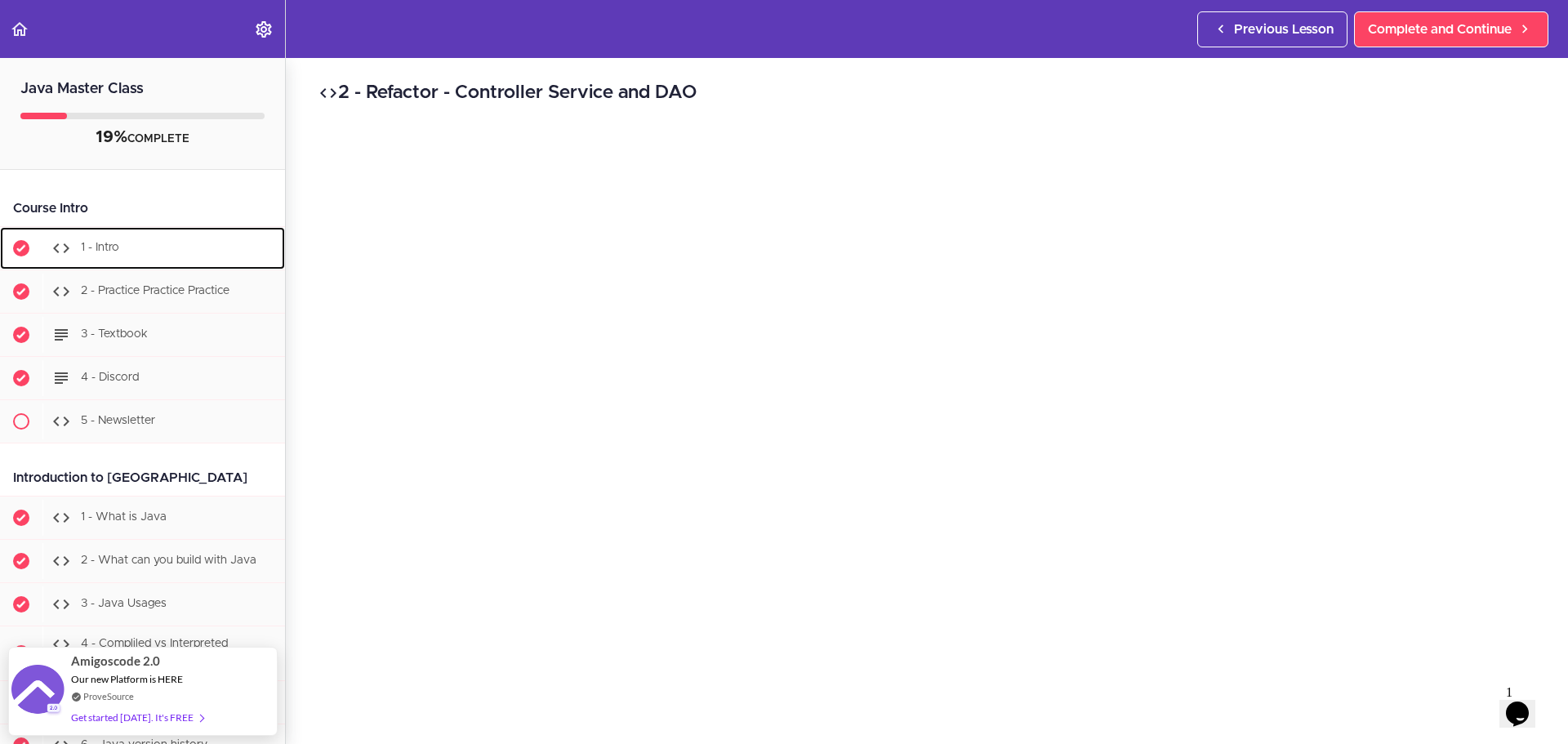
click at [138, 241] on div "1 - Intro" at bounding box center [164, 248] width 242 height 36
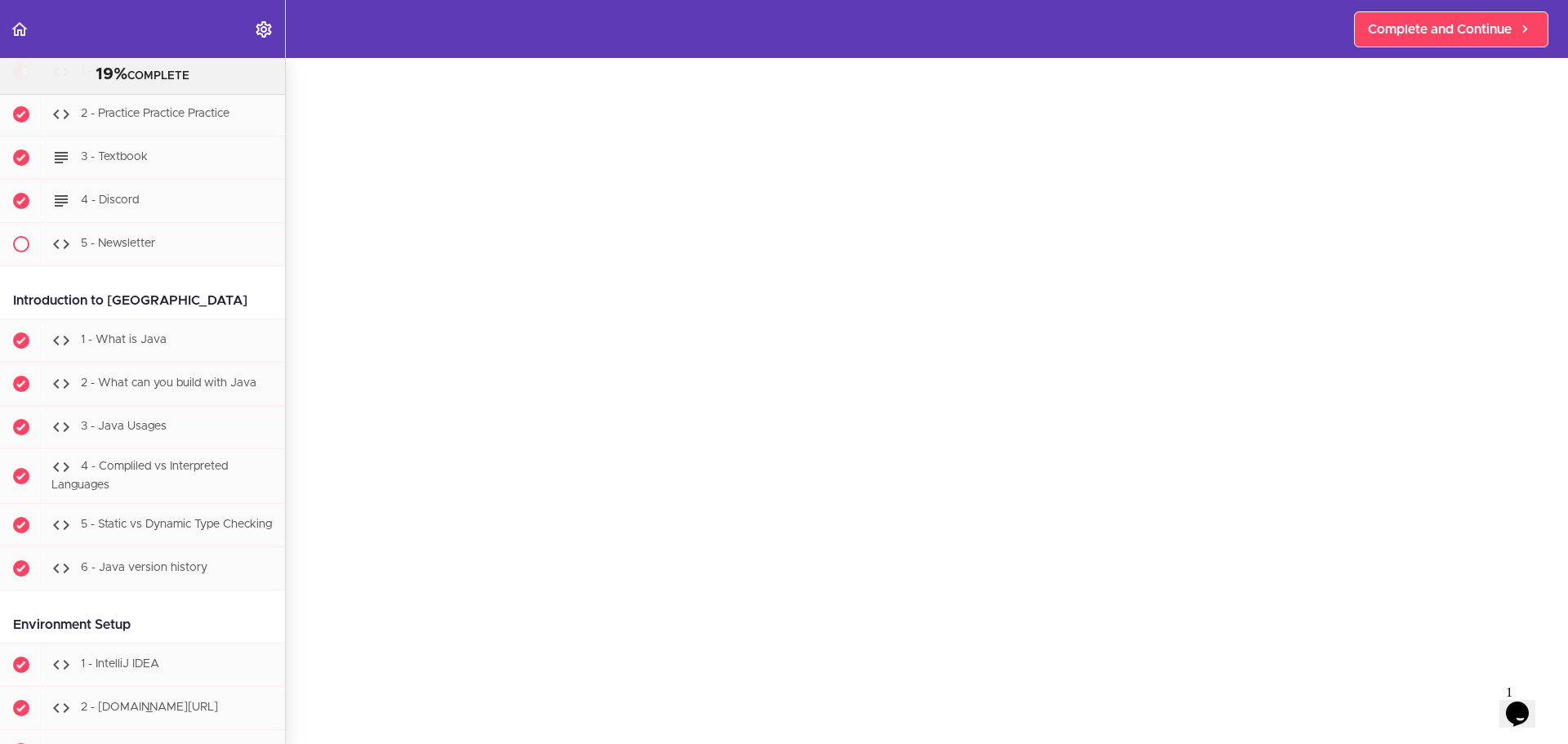
scroll to position [163, 0]
